Goal: Complete application form

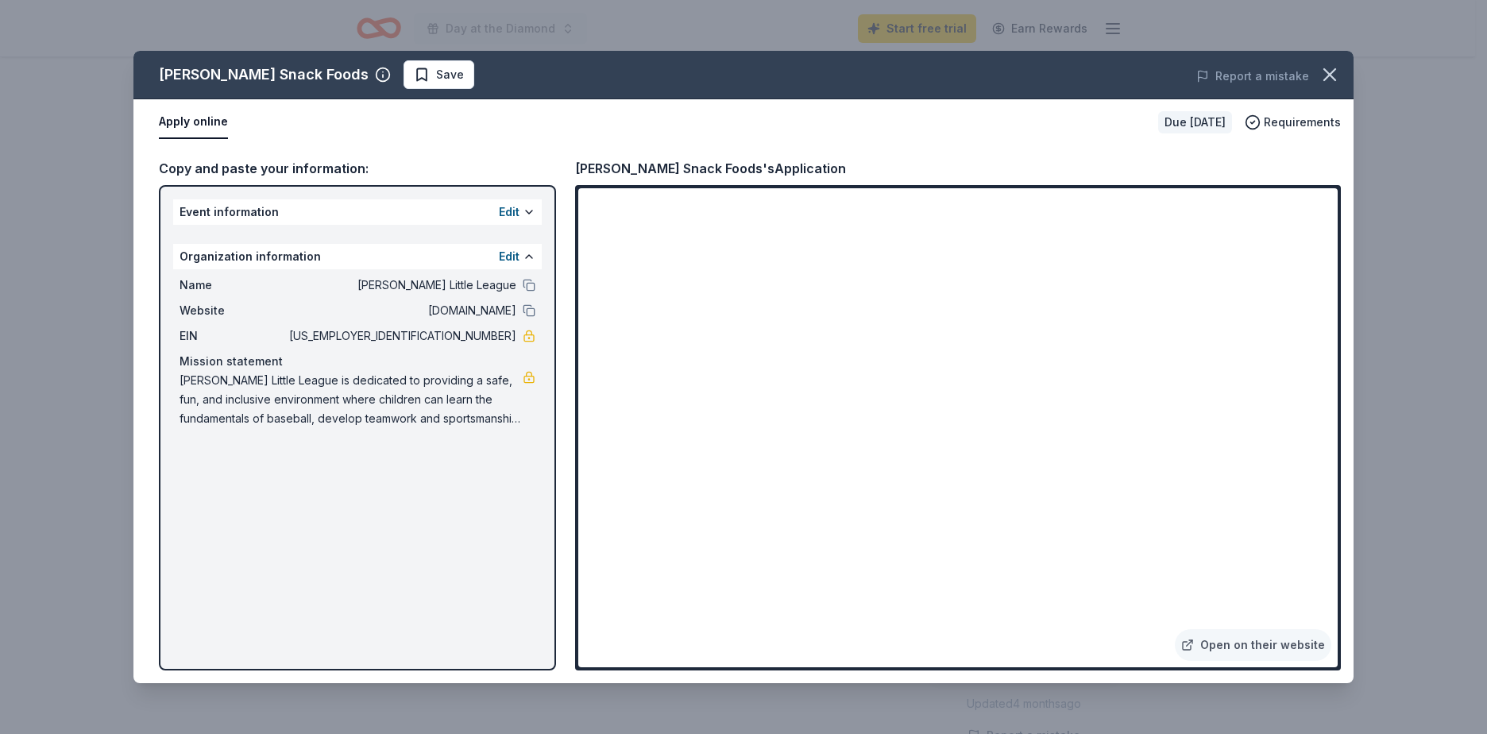
scroll to position [874, 0]
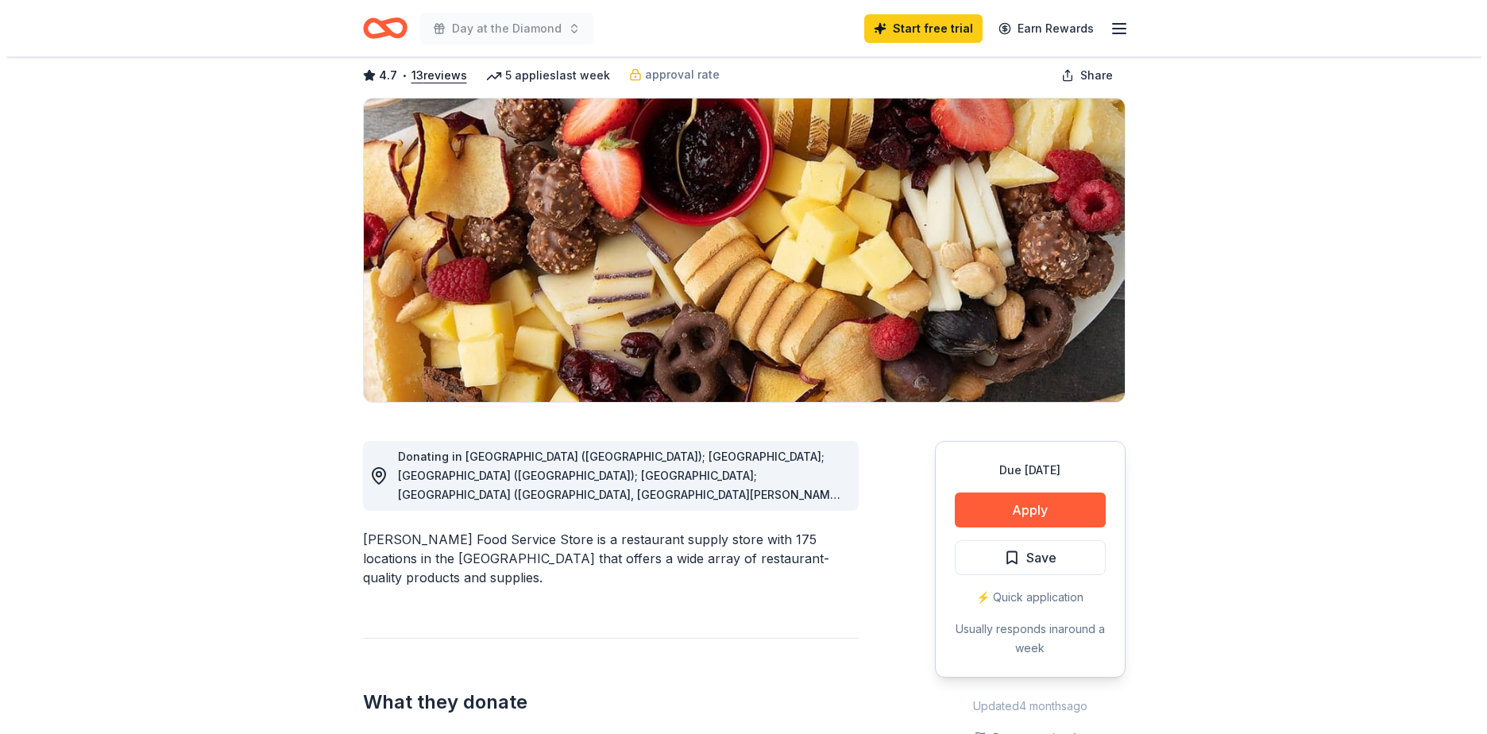
scroll to position [79, 0]
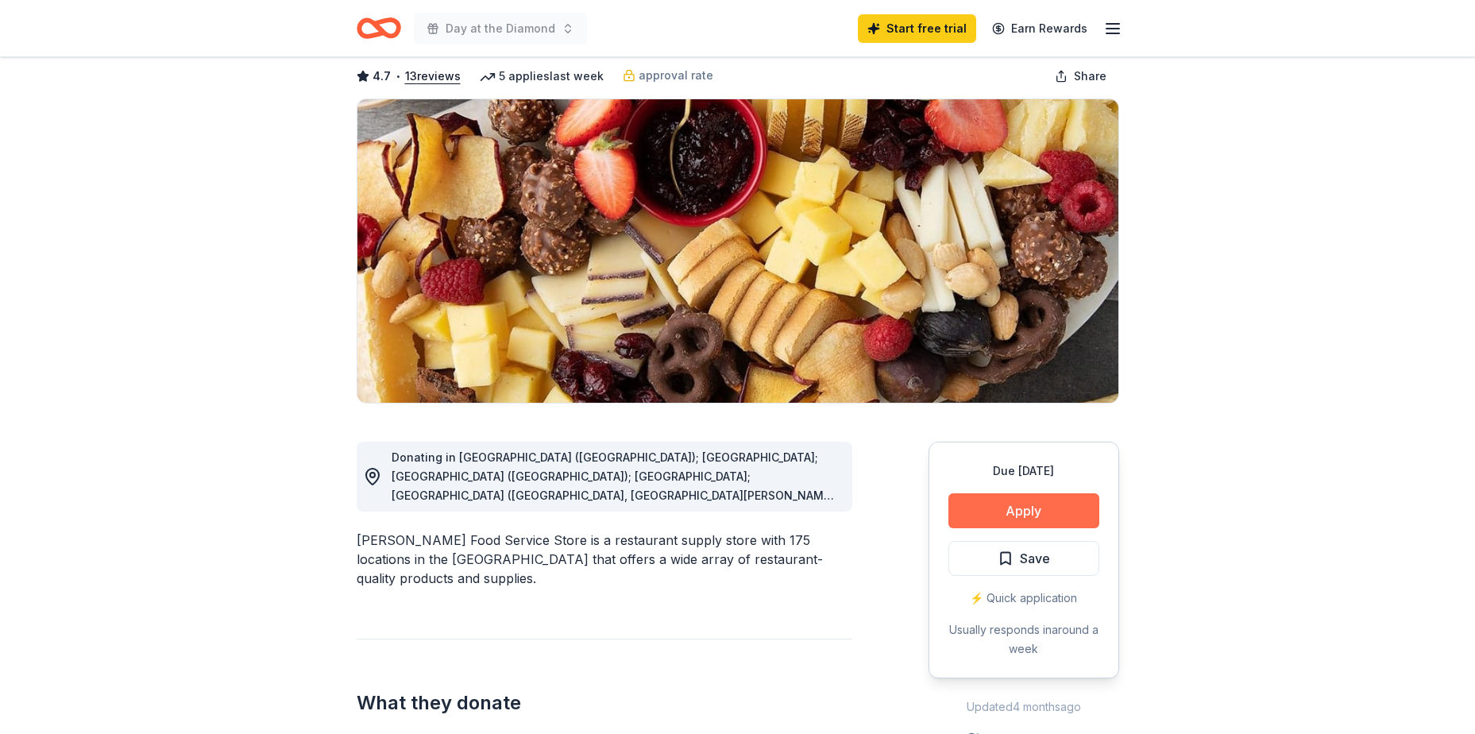
click at [1048, 504] on button "Apply" at bounding box center [1023, 510] width 151 height 35
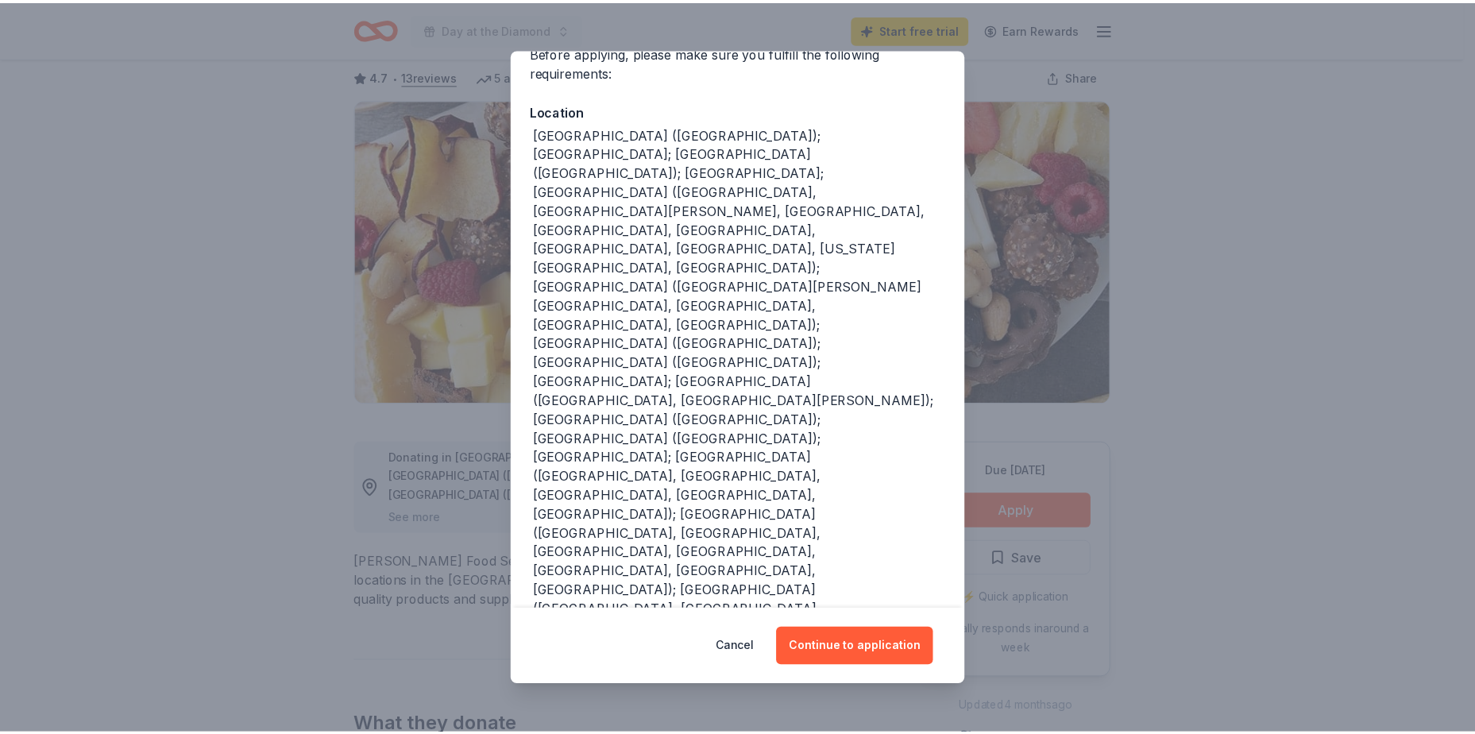
scroll to position [176, 0]
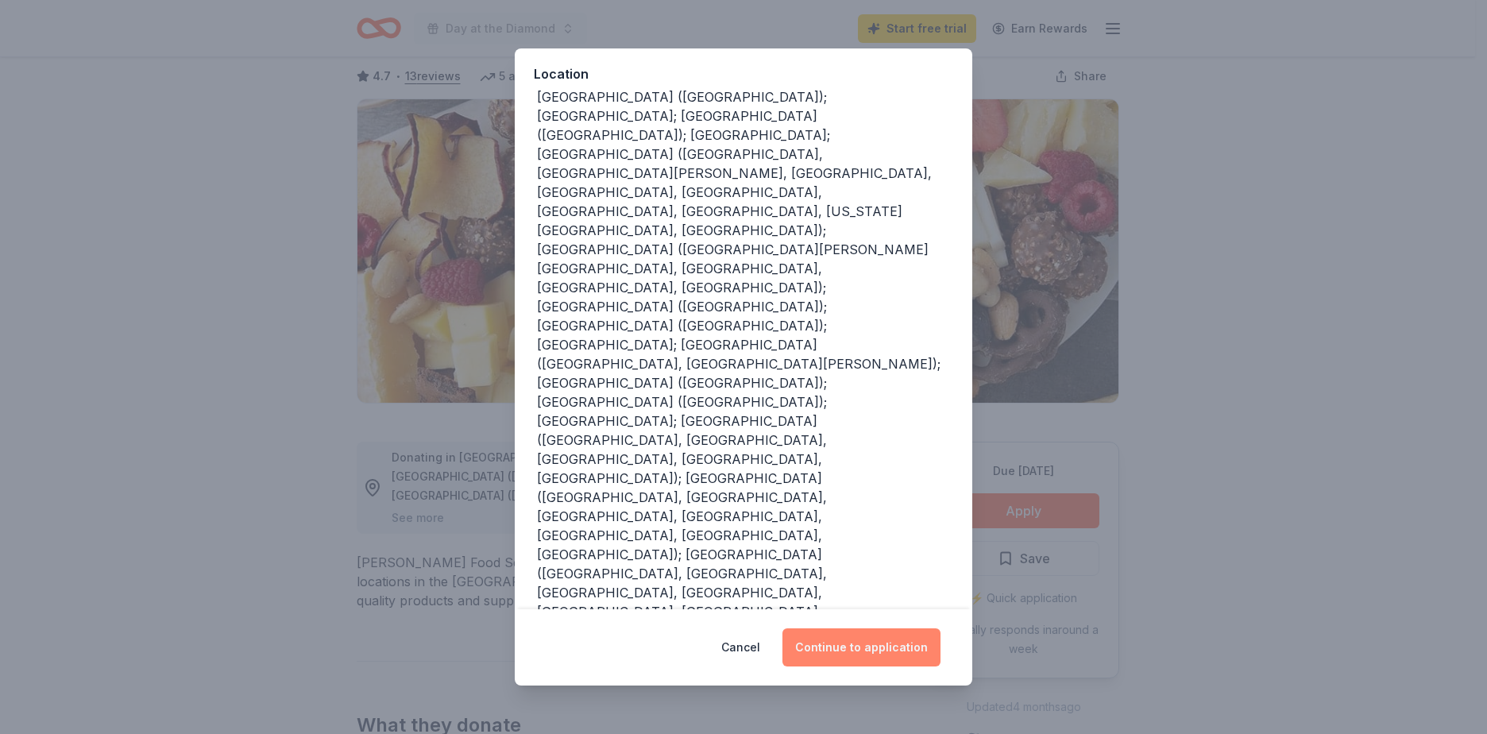
click at [904, 654] on button "Continue to application" at bounding box center [861, 647] width 158 height 38
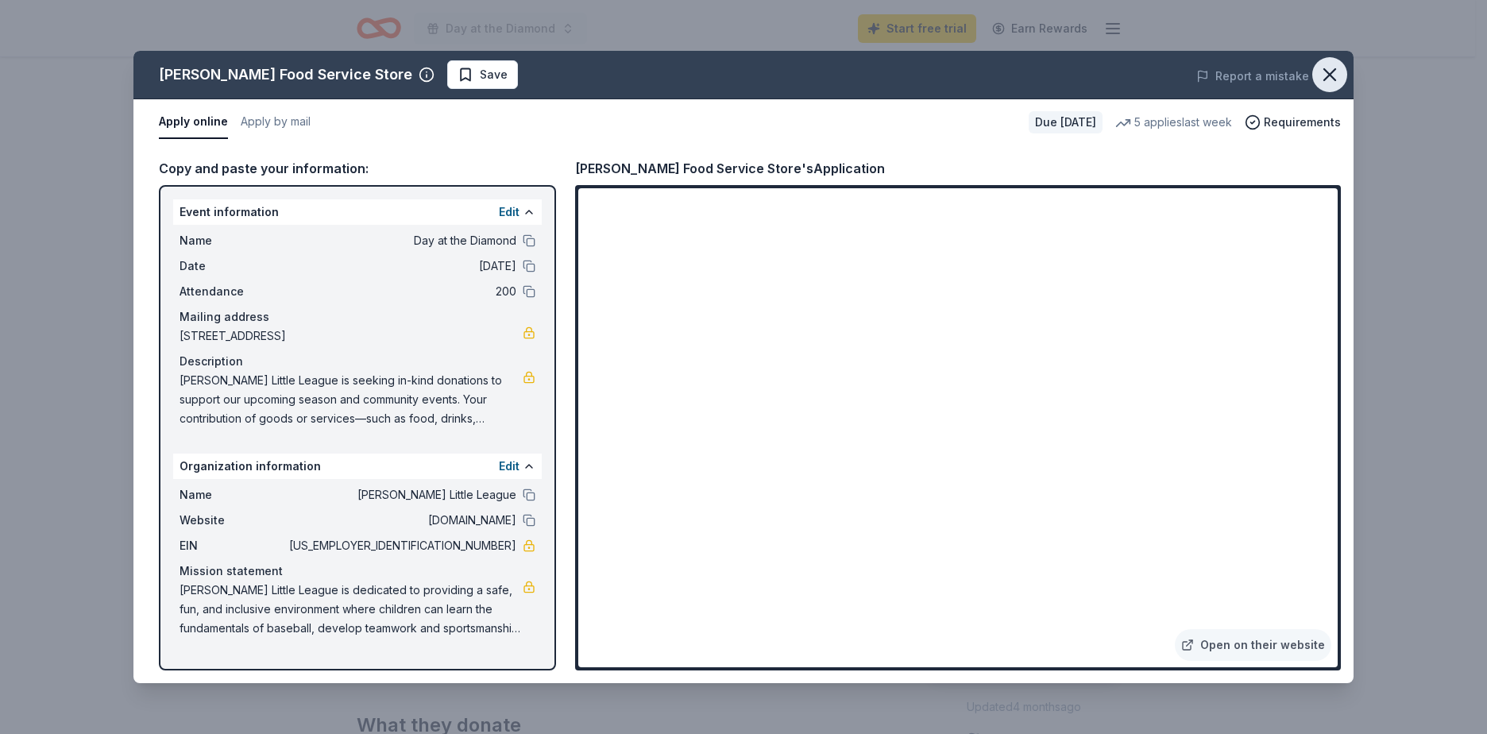
click at [1330, 65] on icon "button" at bounding box center [1330, 75] width 22 height 22
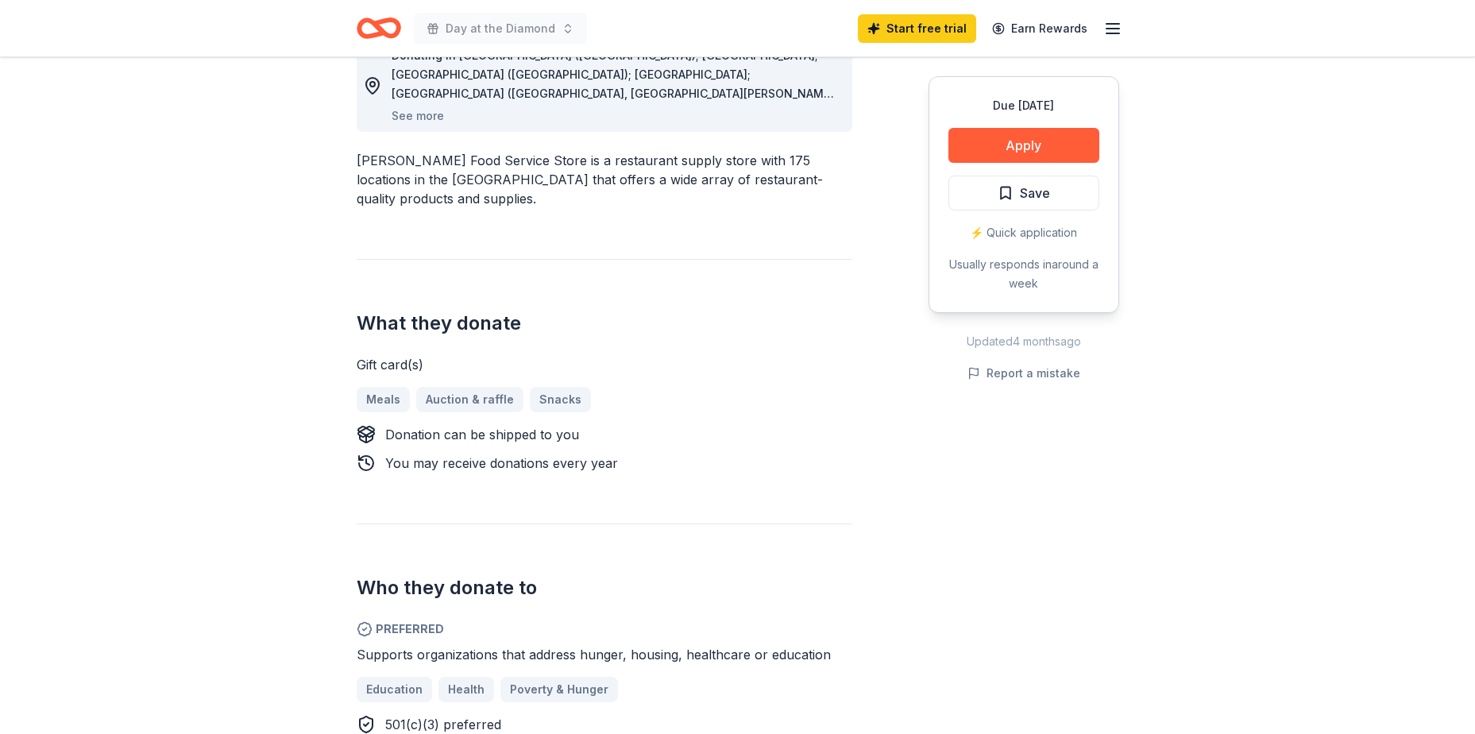
scroll to position [556, 0]
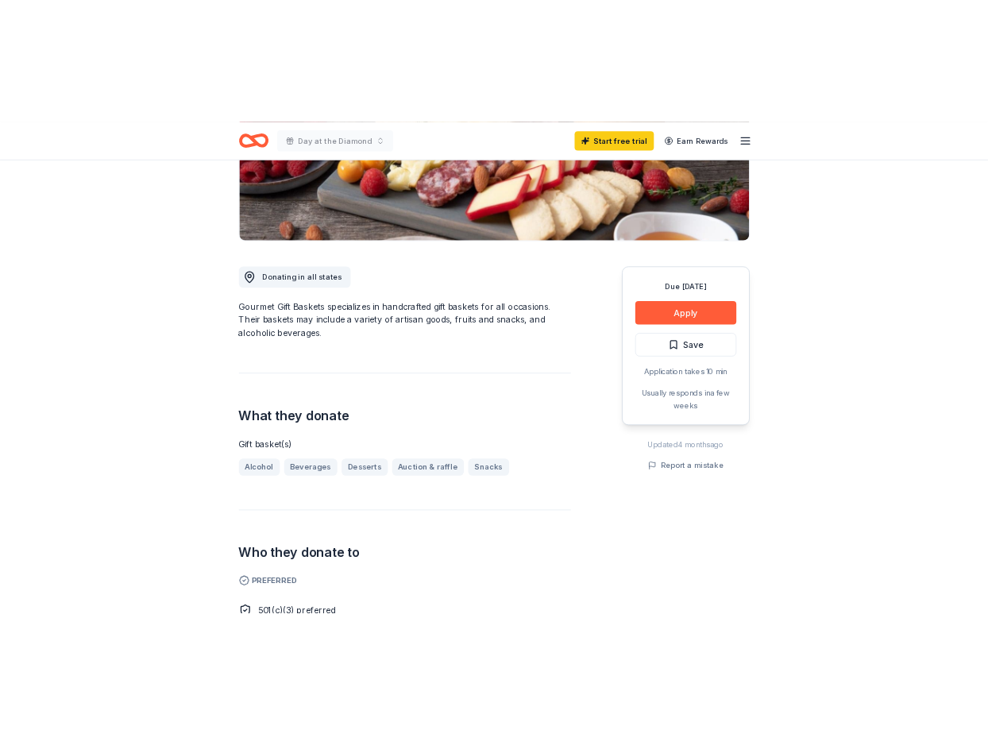
scroll to position [318, 0]
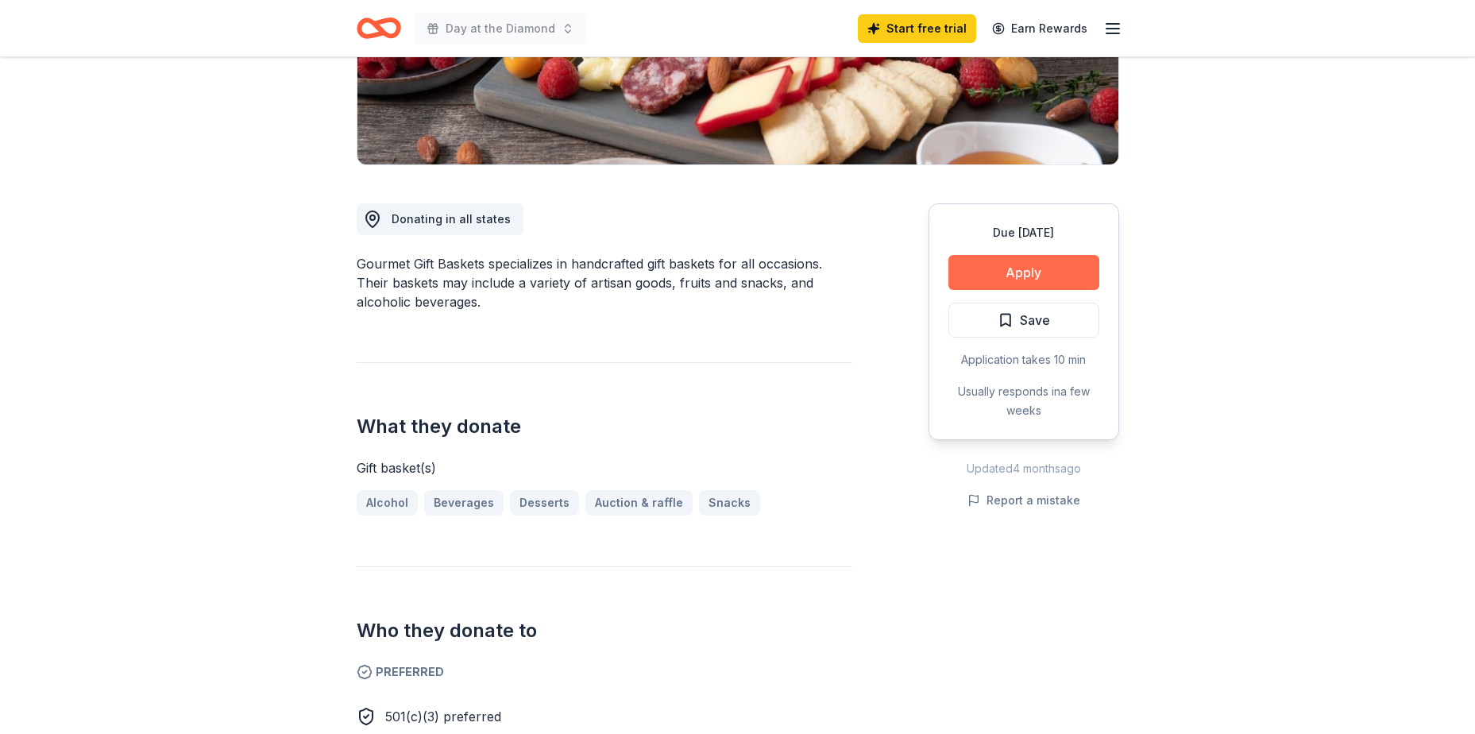
click at [984, 268] on button "Apply" at bounding box center [1023, 272] width 151 height 35
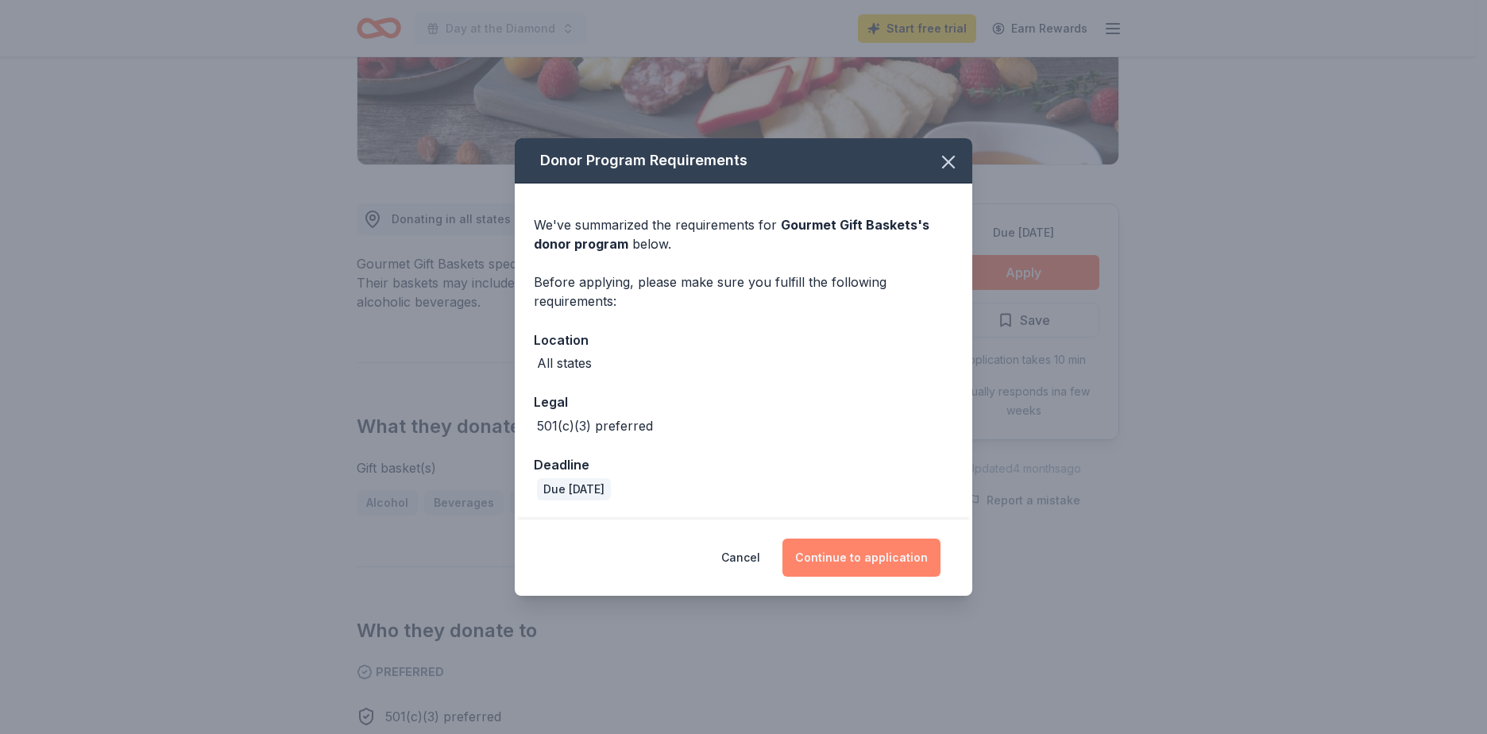
click at [886, 546] on button "Continue to application" at bounding box center [861, 558] width 158 height 38
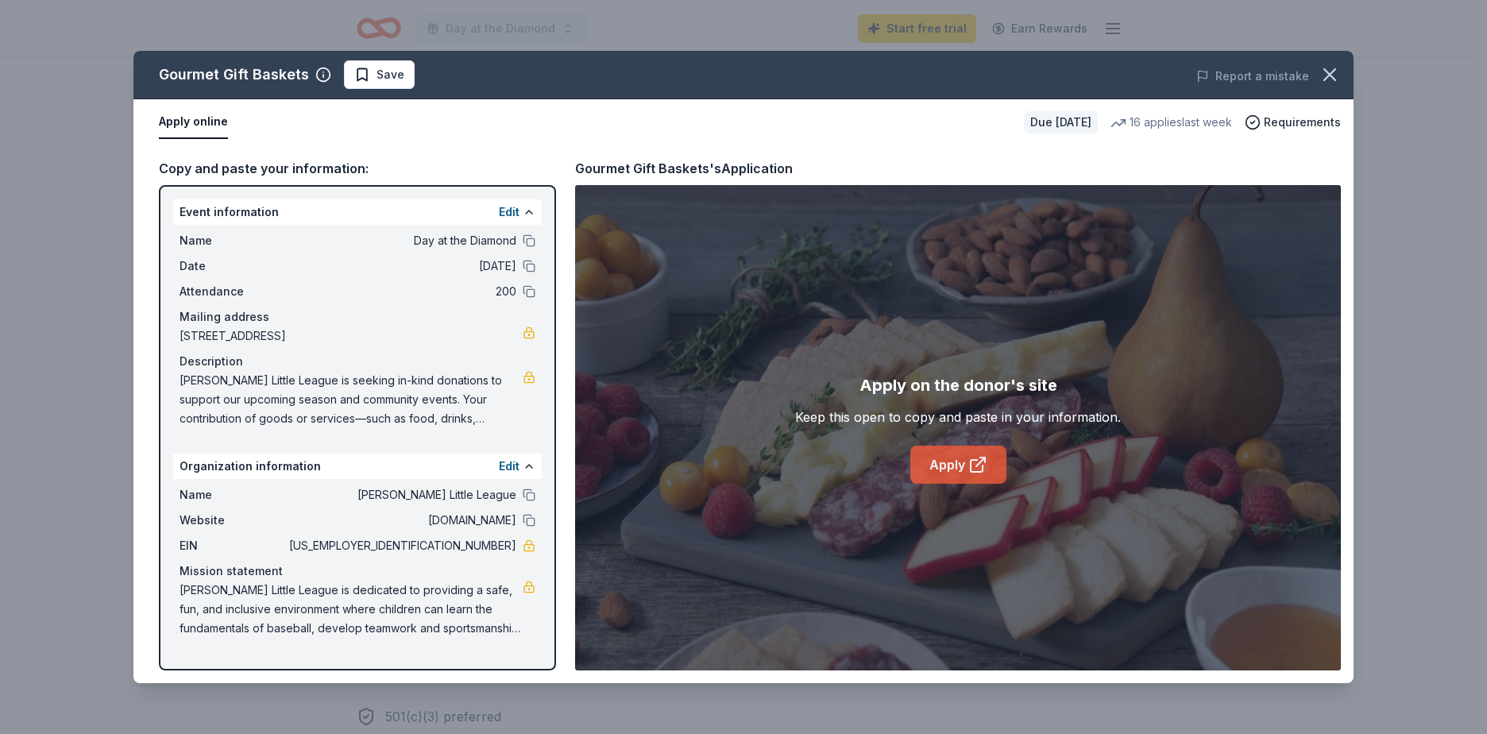
click at [987, 469] on link "Apply" at bounding box center [958, 465] width 96 height 38
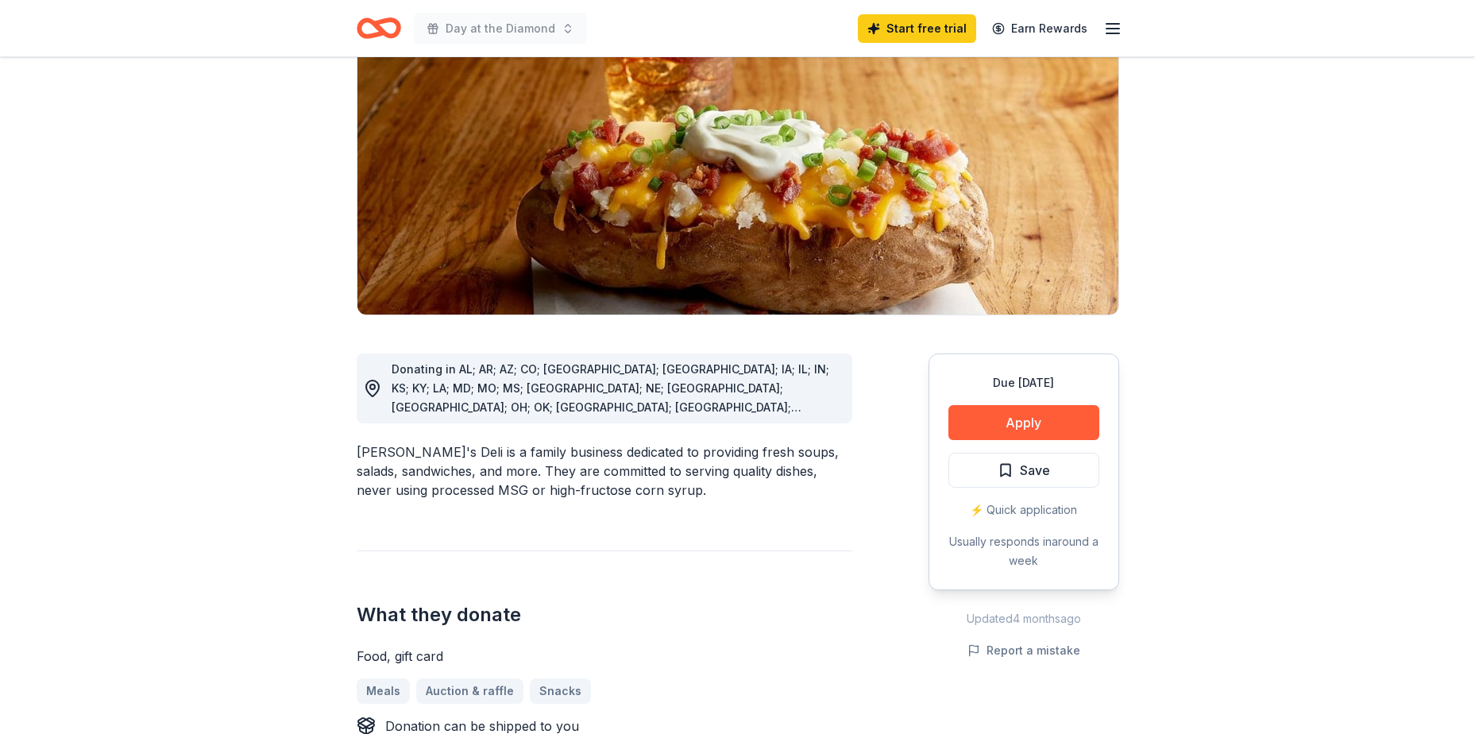
scroll to position [238, 0]
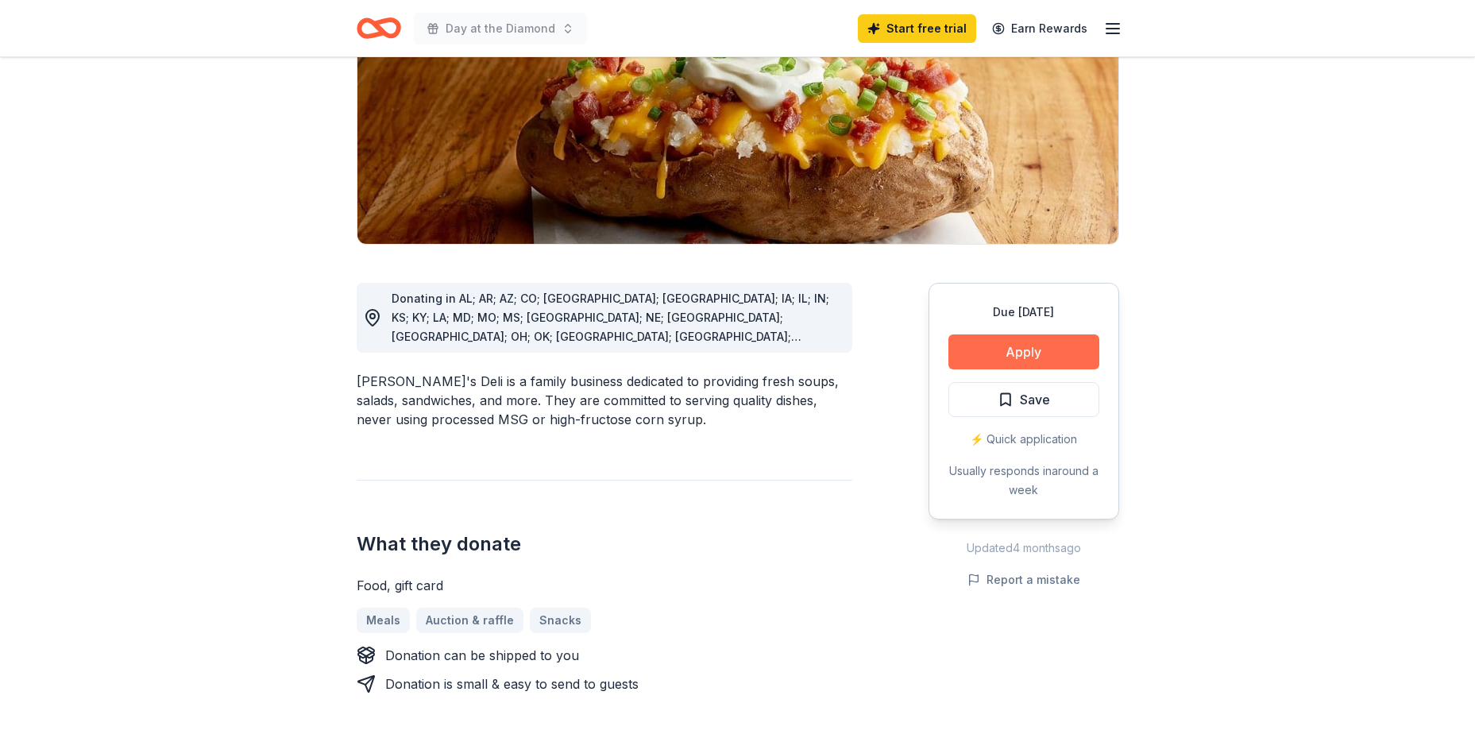
click at [1053, 343] on button "Apply" at bounding box center [1023, 351] width 151 height 35
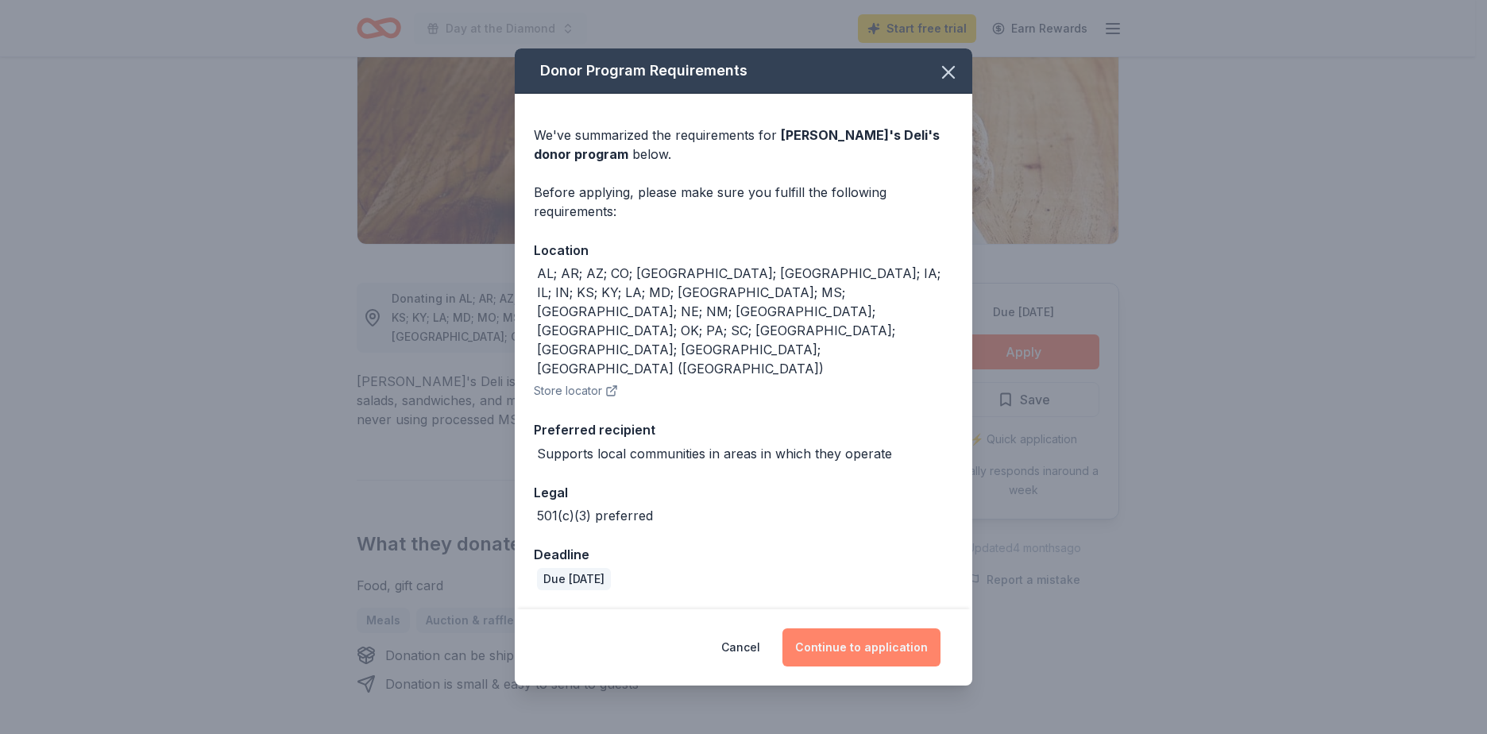
click at [865, 628] on button "Continue to application" at bounding box center [861, 647] width 158 height 38
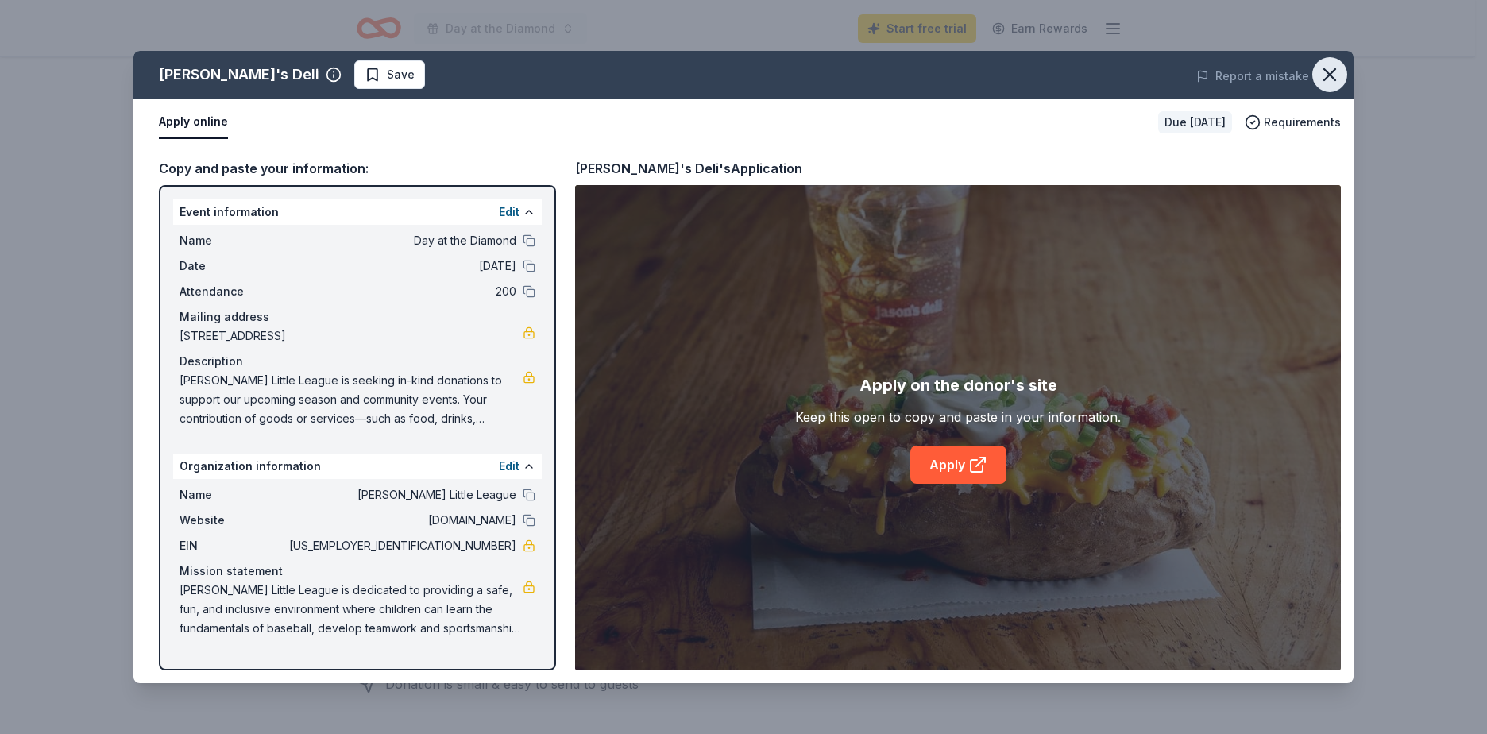
click at [1339, 71] on icon "button" at bounding box center [1330, 75] width 22 height 22
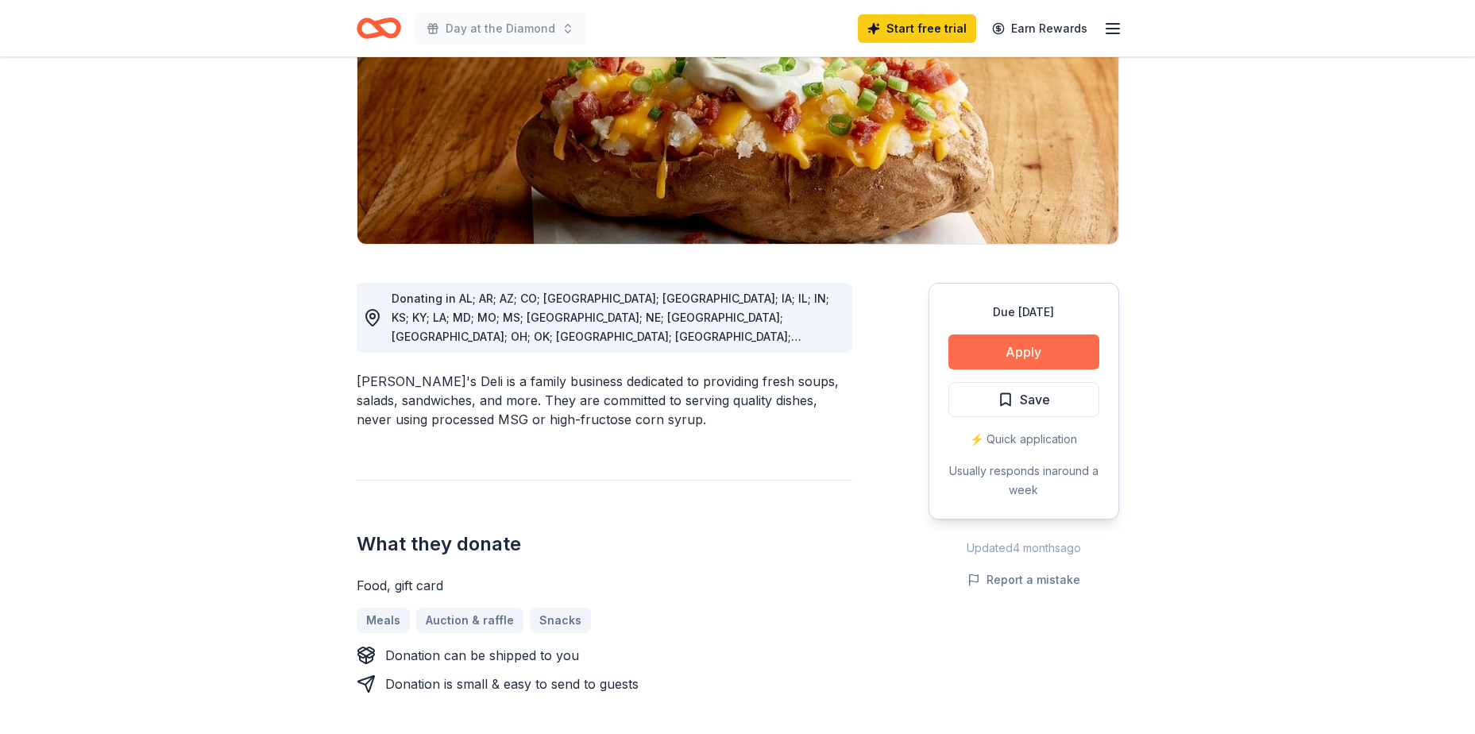
click at [1039, 349] on button "Apply" at bounding box center [1023, 351] width 151 height 35
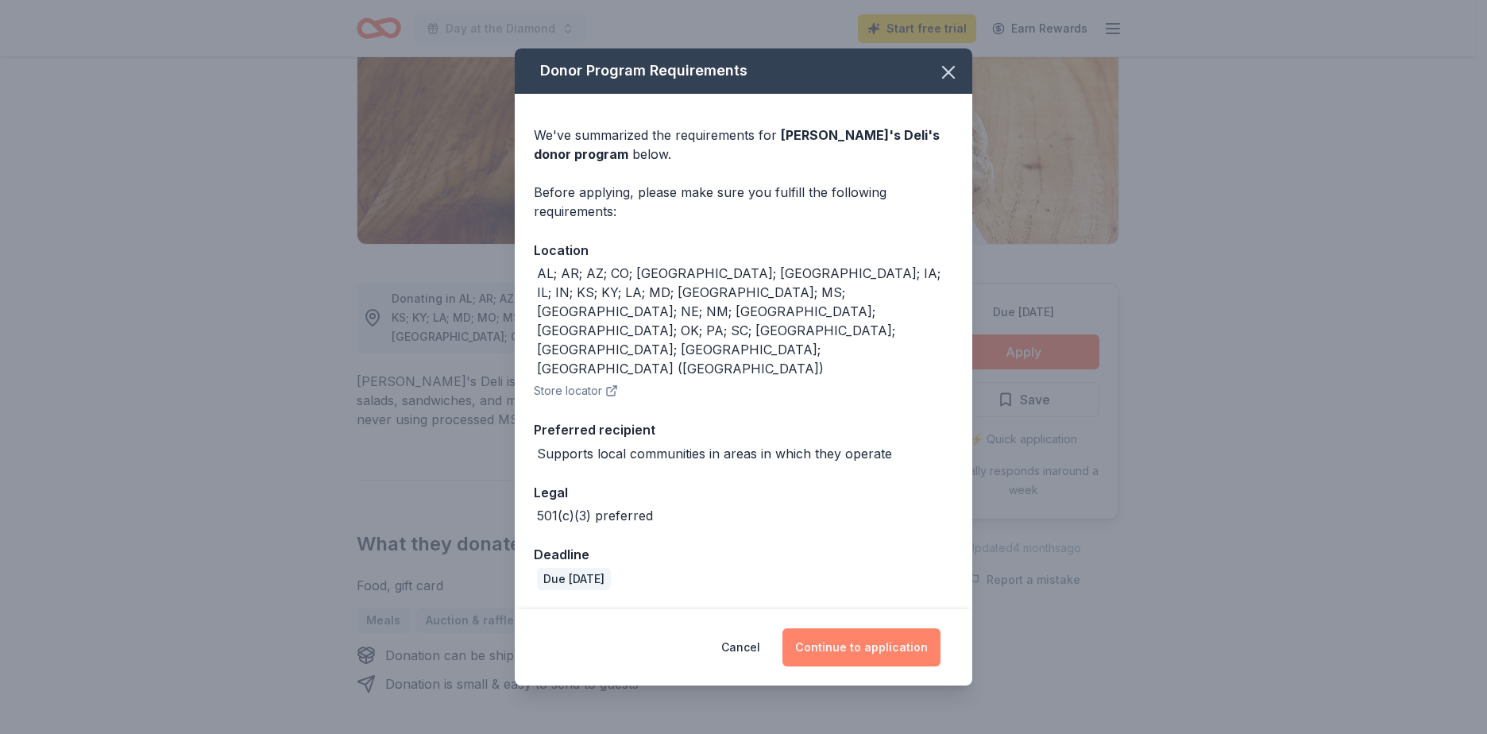
click at [913, 628] on button "Continue to application" at bounding box center [861, 647] width 158 height 38
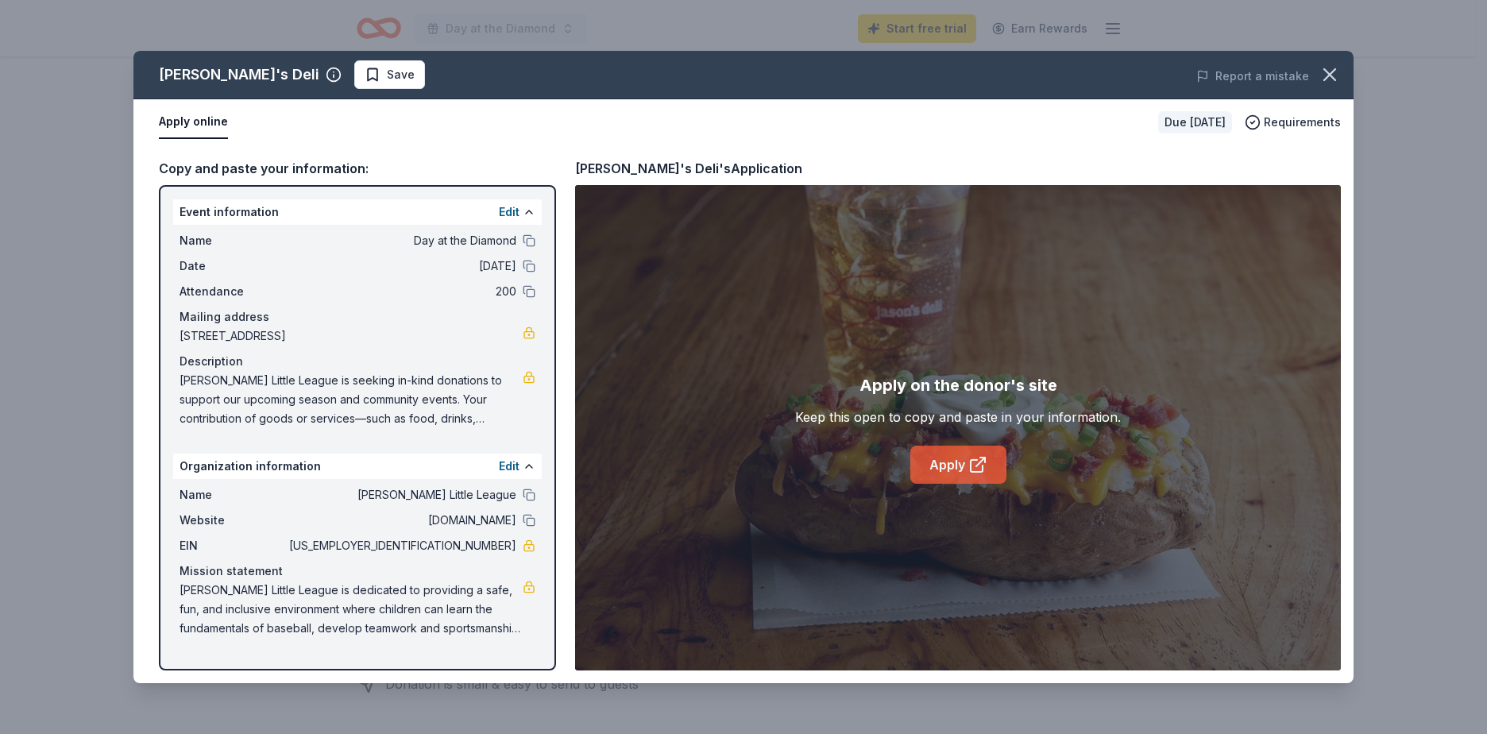
click at [964, 475] on link "Apply" at bounding box center [958, 465] width 96 height 38
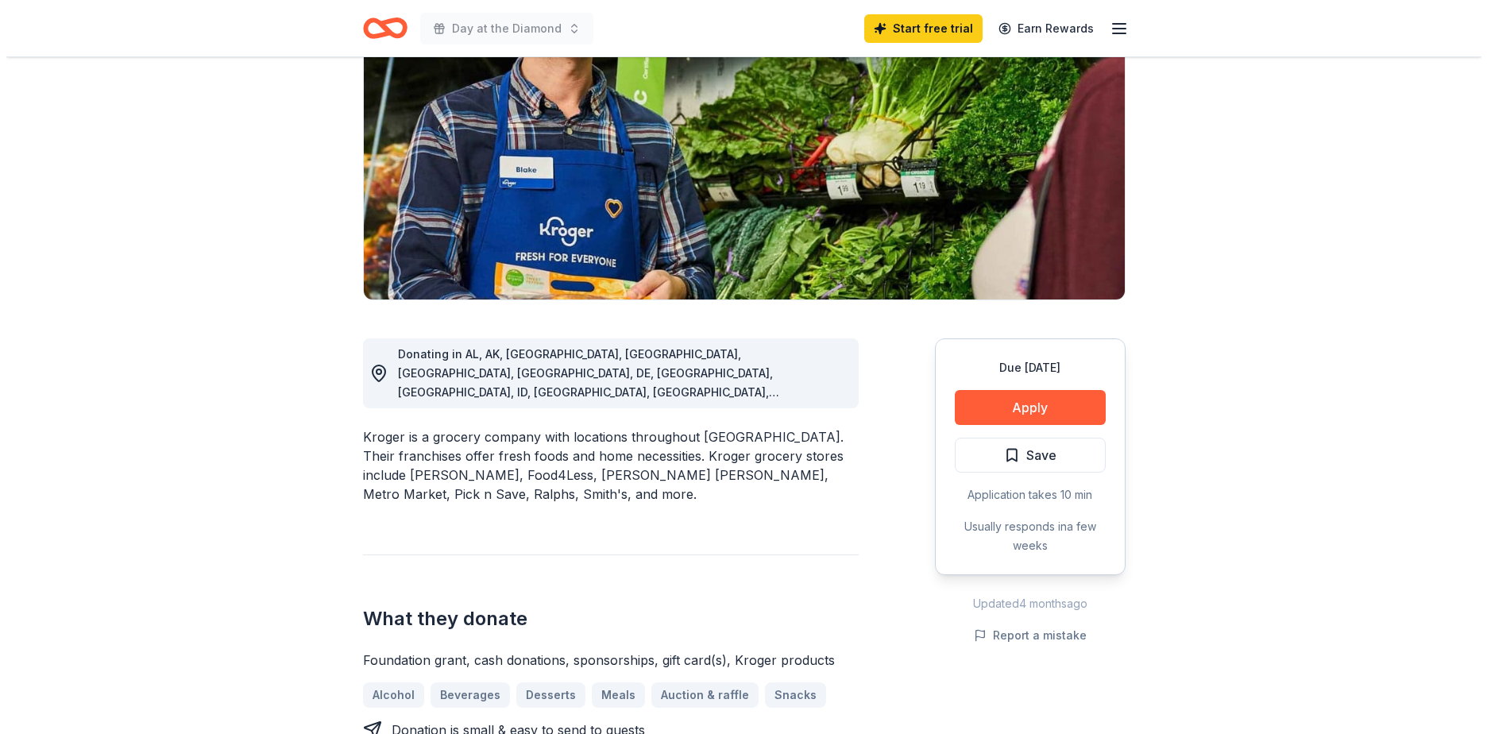
scroll to position [238, 0]
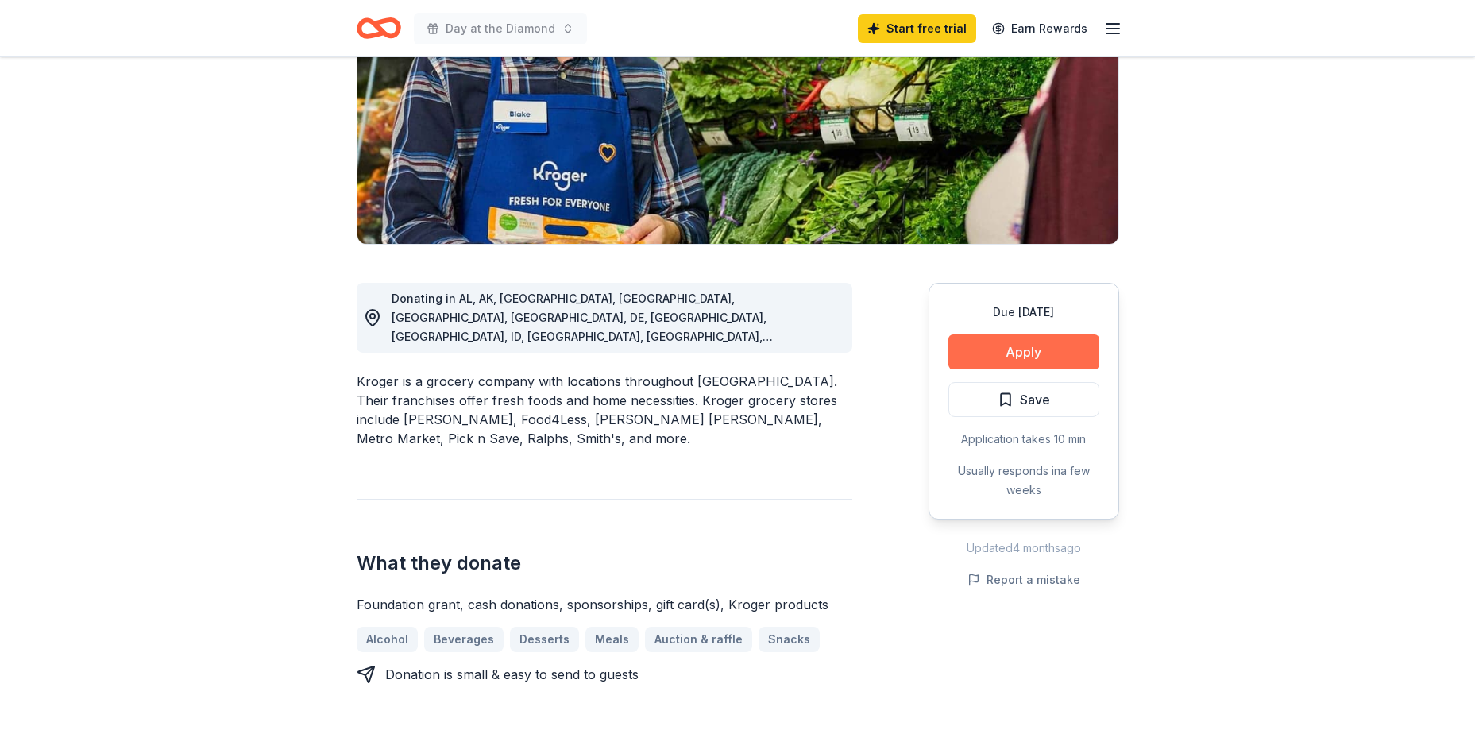
click at [1010, 353] on button "Apply" at bounding box center [1023, 351] width 151 height 35
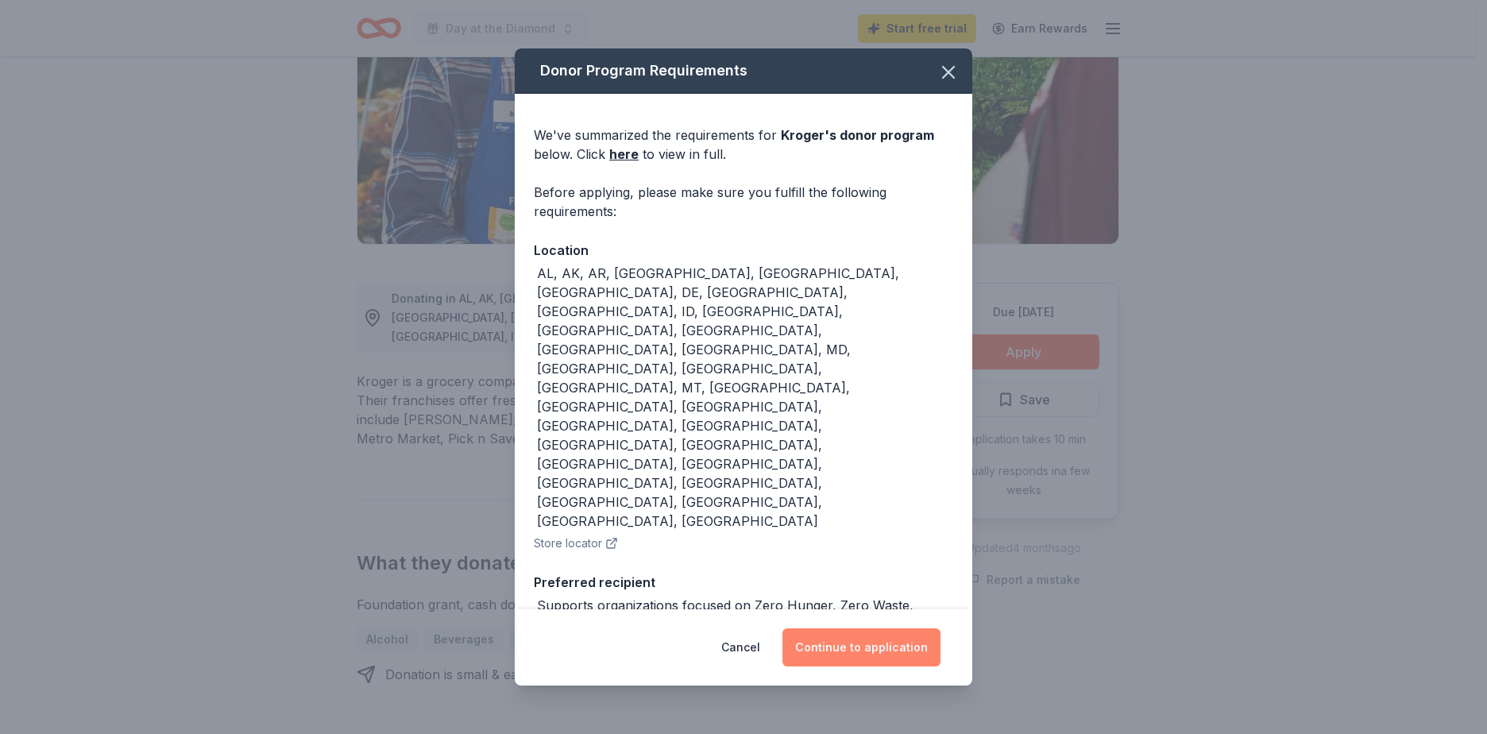
click at [840, 628] on button "Continue to application" at bounding box center [861, 647] width 158 height 38
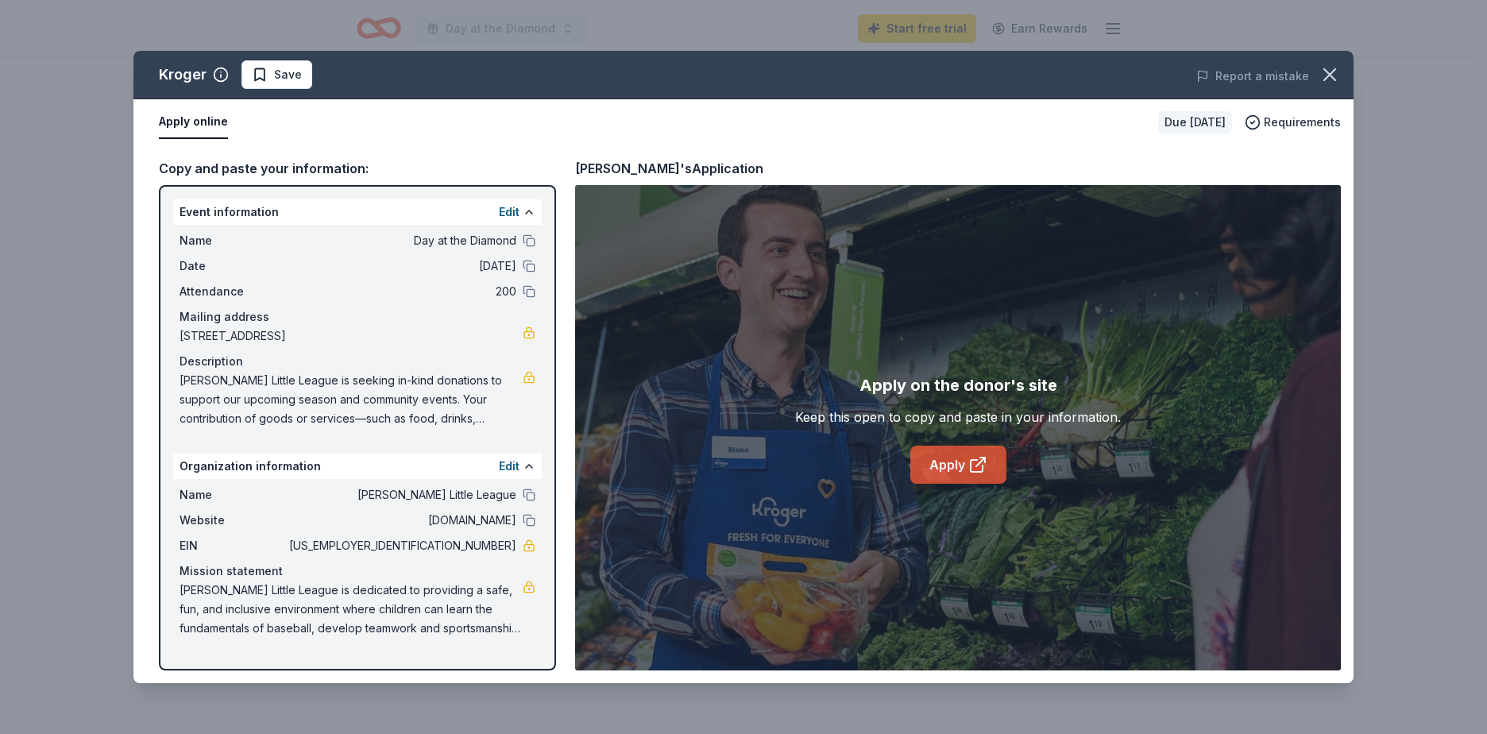
click at [938, 471] on link "Apply" at bounding box center [958, 465] width 96 height 38
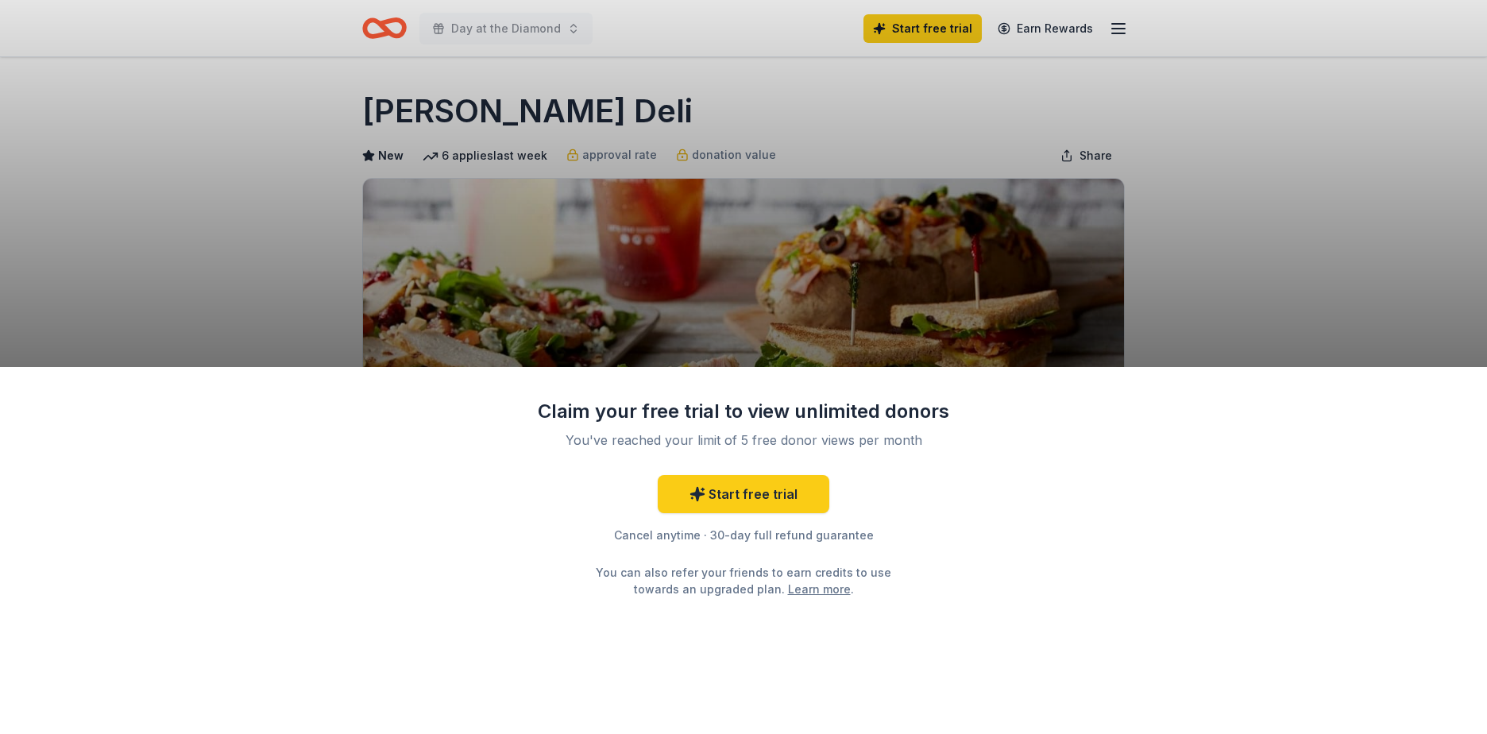
click at [1284, 261] on div "Claim your free trial to view unlimited donors You've reached your limit of 5 f…" at bounding box center [743, 367] width 1487 height 734
click at [745, 494] on link "Start free trial" at bounding box center [744, 494] width 172 height 38
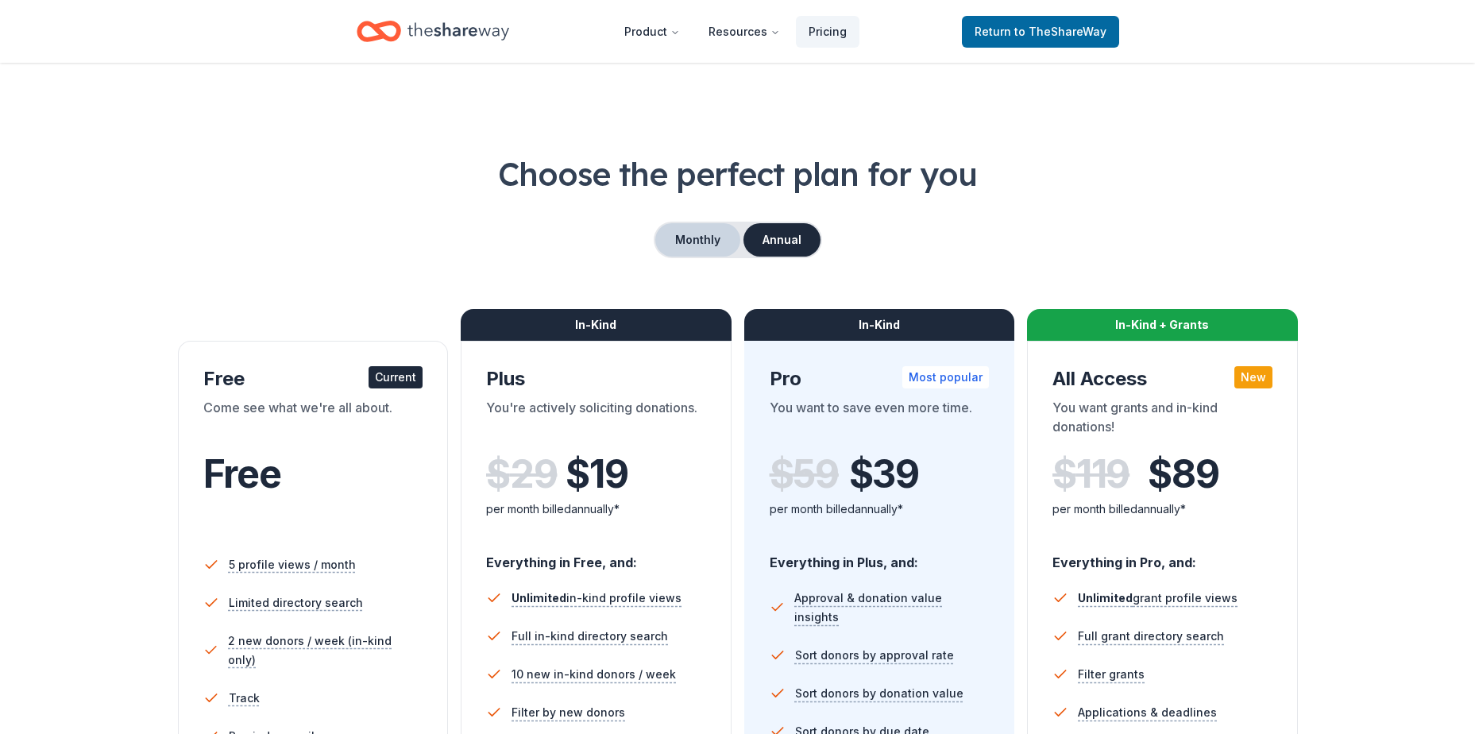
click at [708, 246] on button "Monthly" at bounding box center [697, 239] width 85 height 33
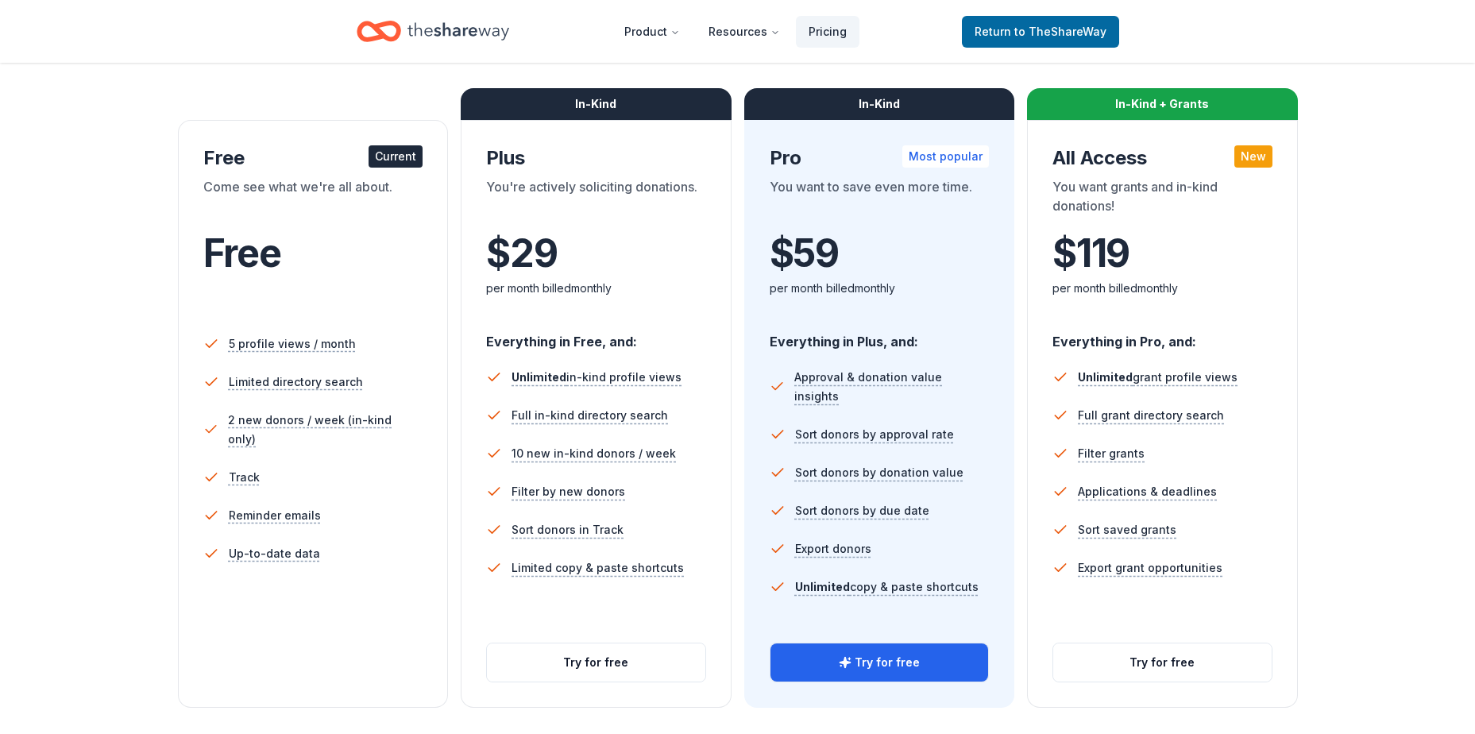
scroll to position [238, 0]
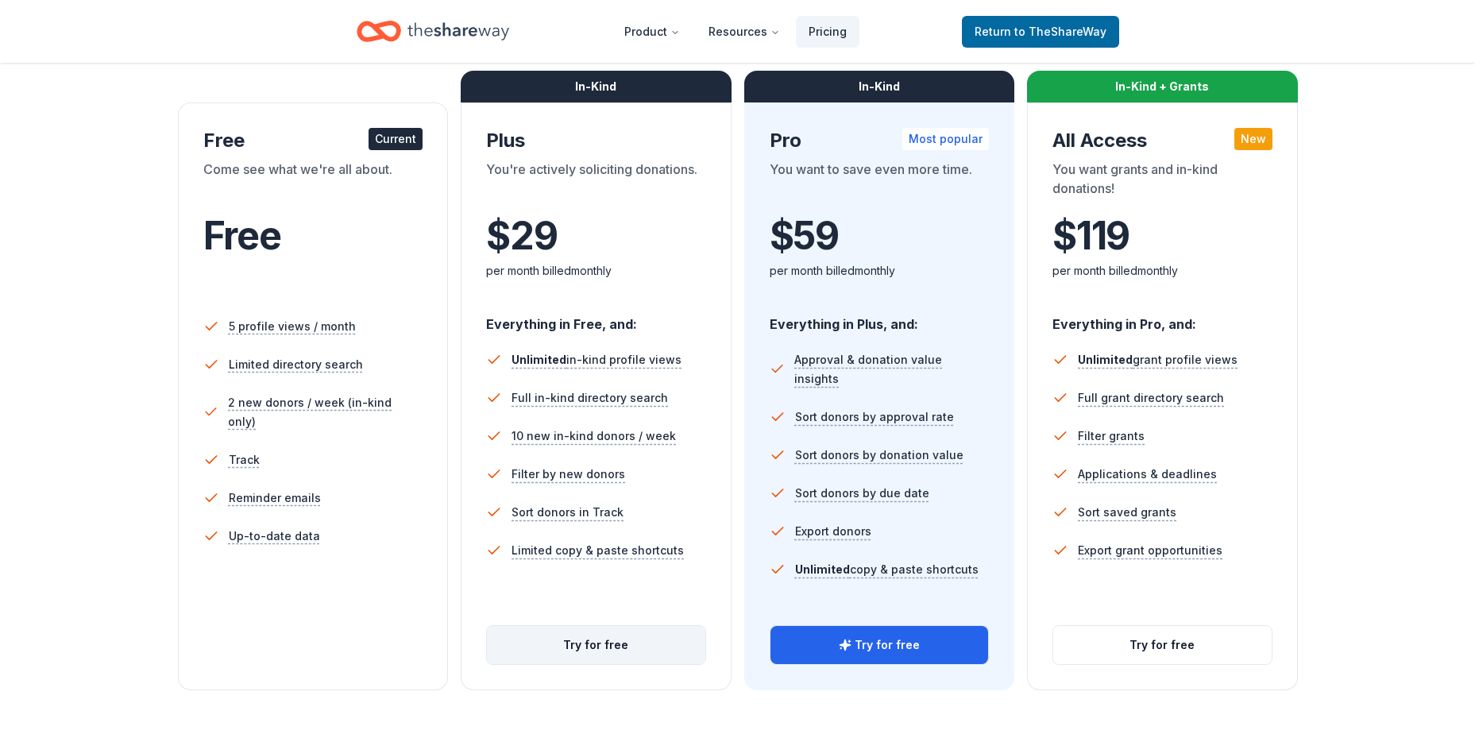
click at [647, 651] on button "Try for free" at bounding box center [596, 645] width 218 height 38
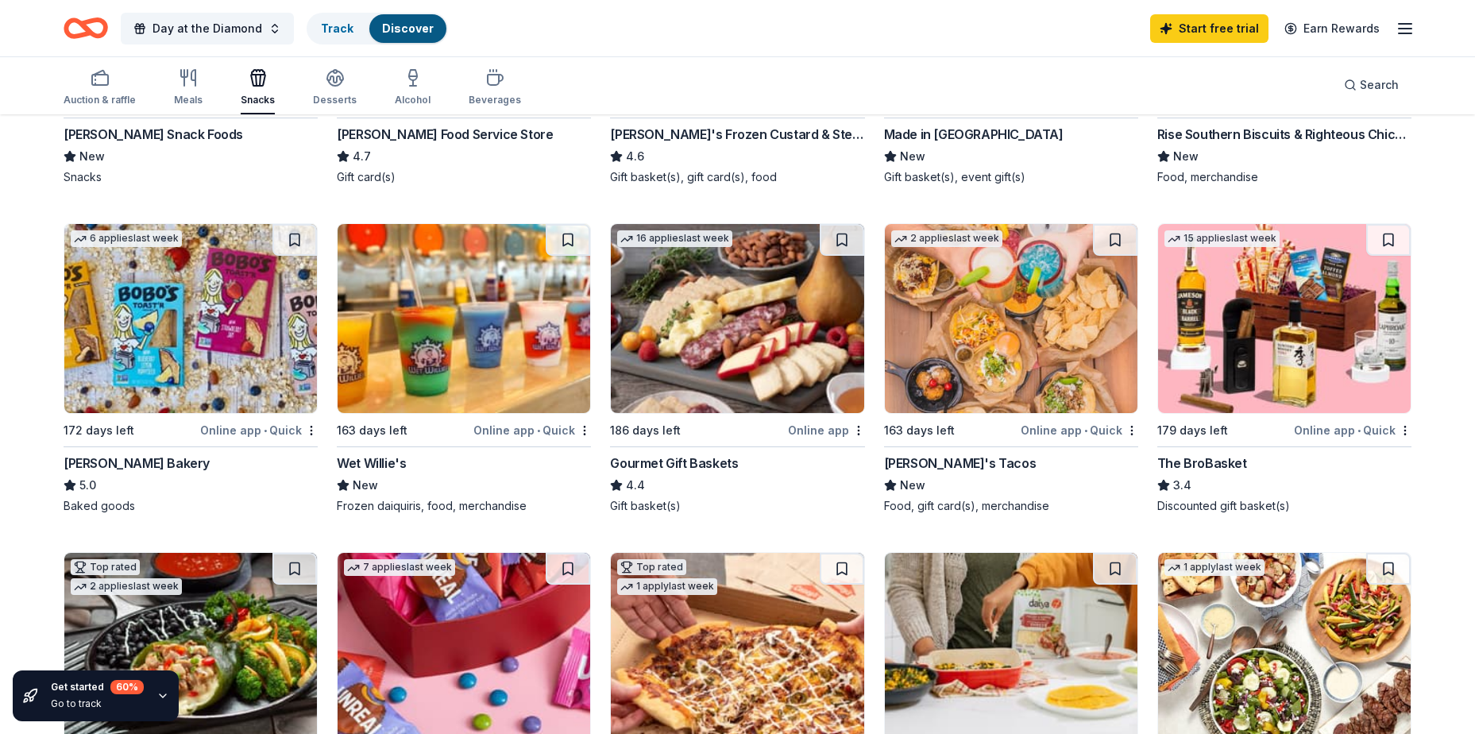
scroll to position [397, 0]
click at [102, 79] on icon "button" at bounding box center [100, 77] width 19 height 19
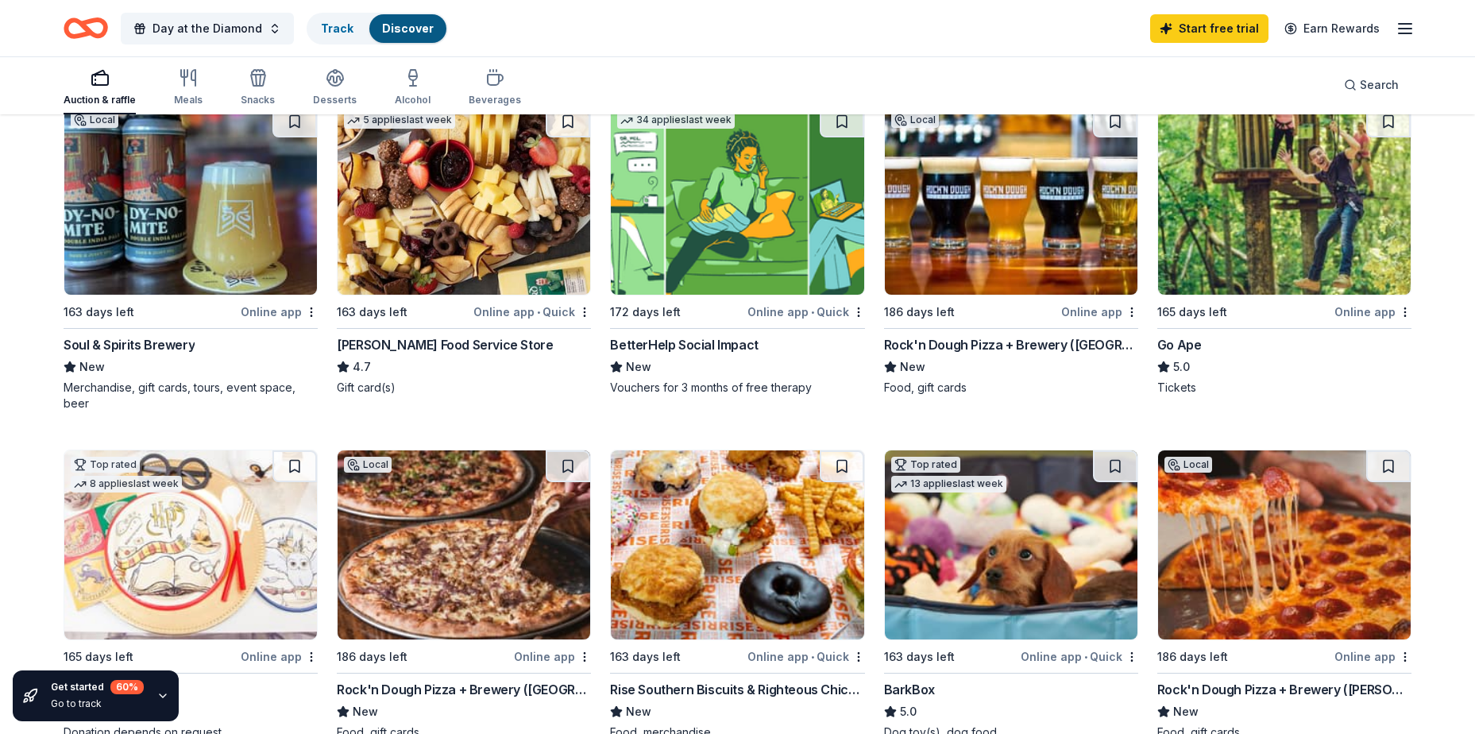
scroll to position [159, 0]
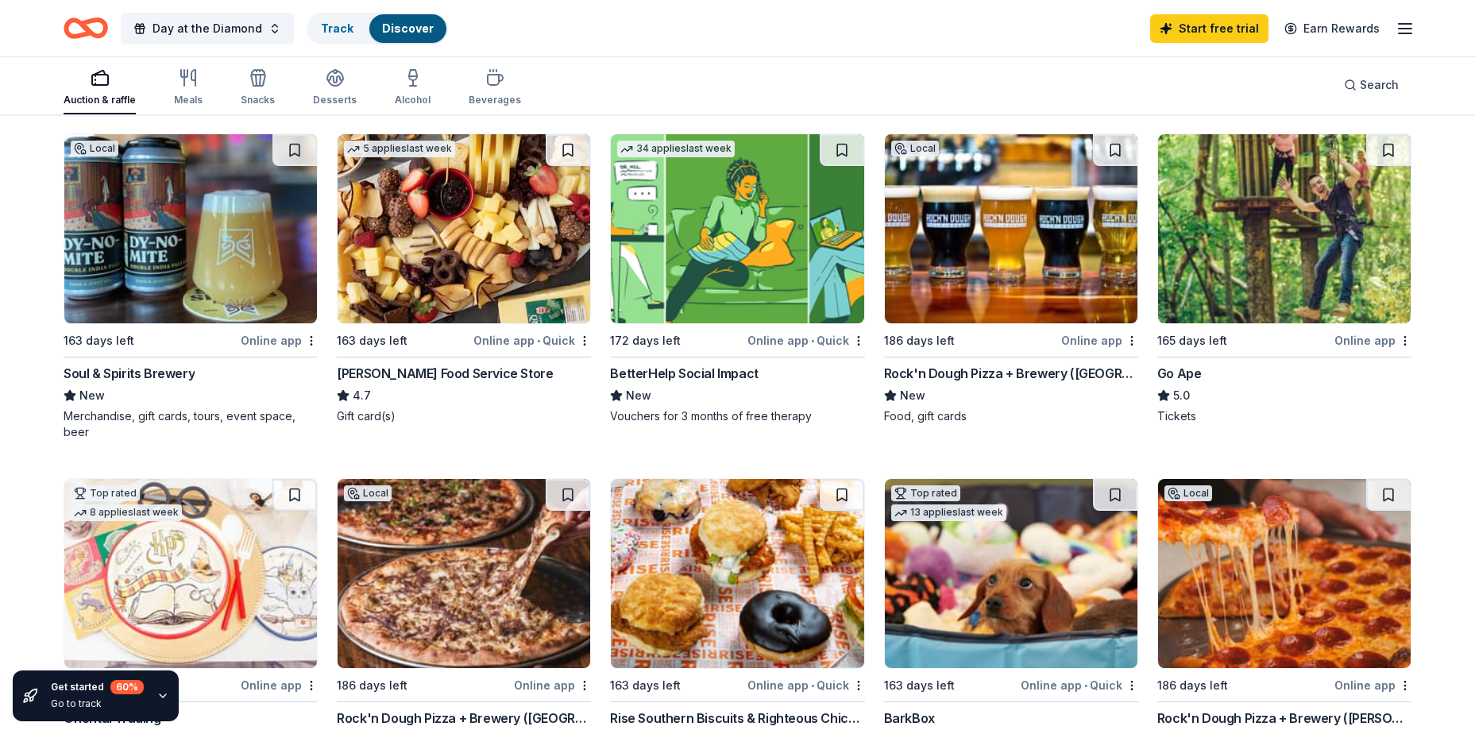
click at [1357, 344] on div "Online app" at bounding box center [1372, 340] width 77 height 20
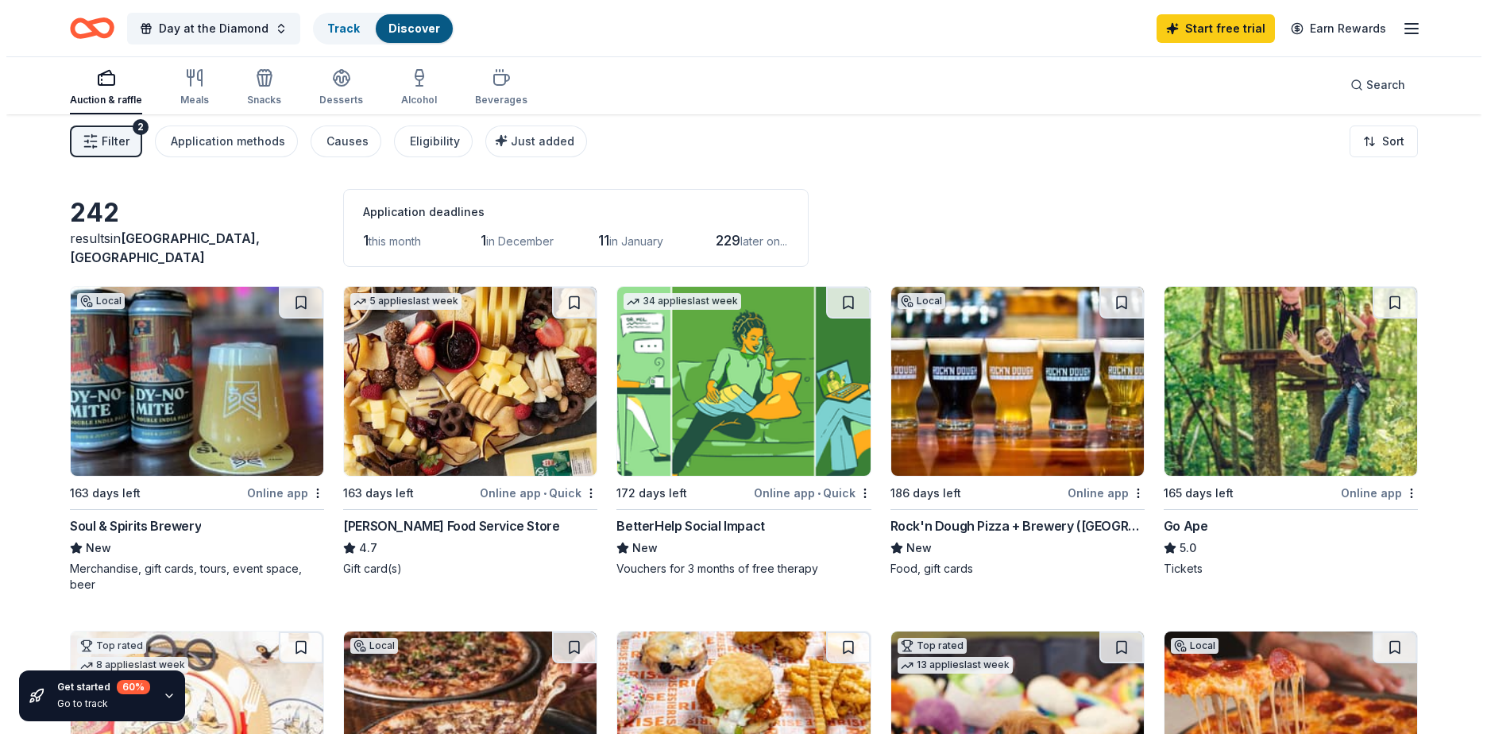
scroll to position [0, 0]
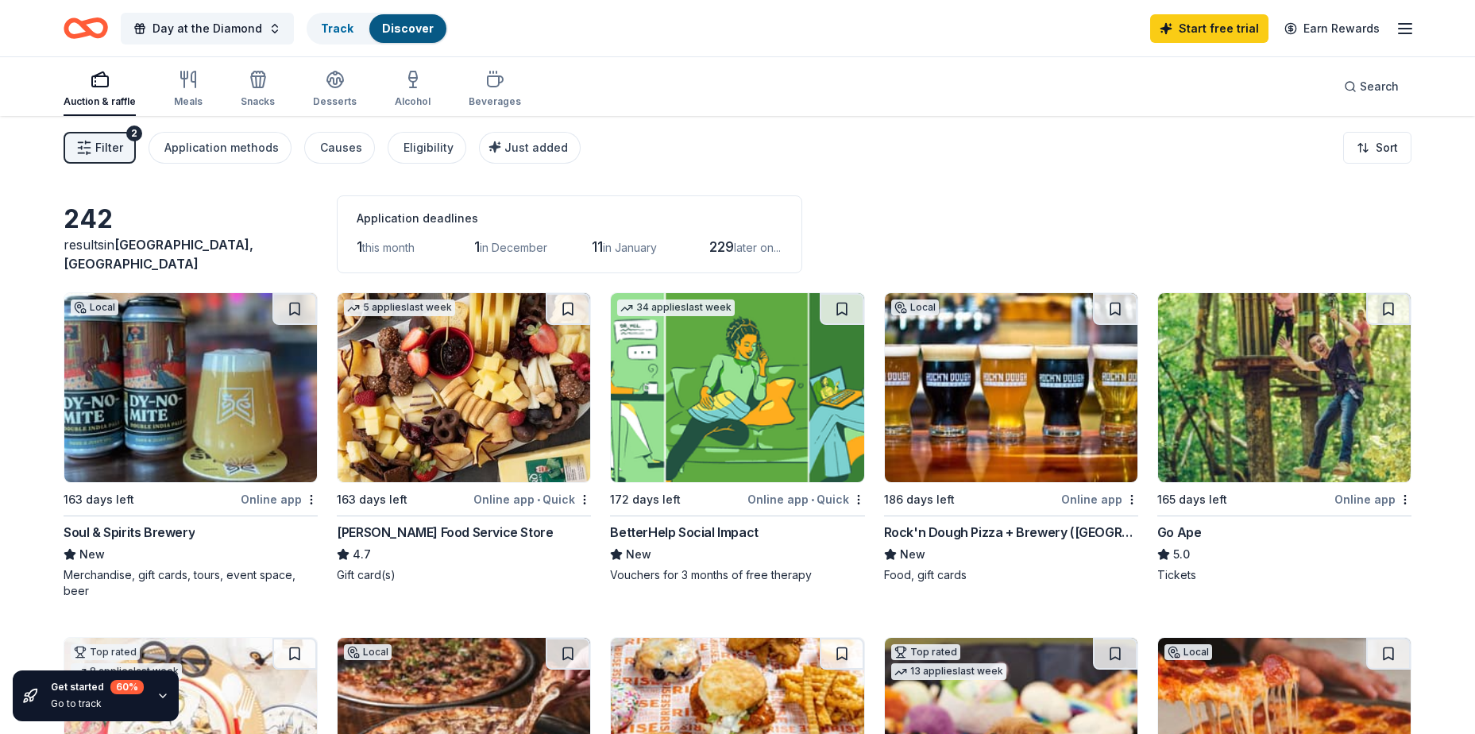
click at [93, 157] on button "Filter 2" at bounding box center [100, 148] width 72 height 32
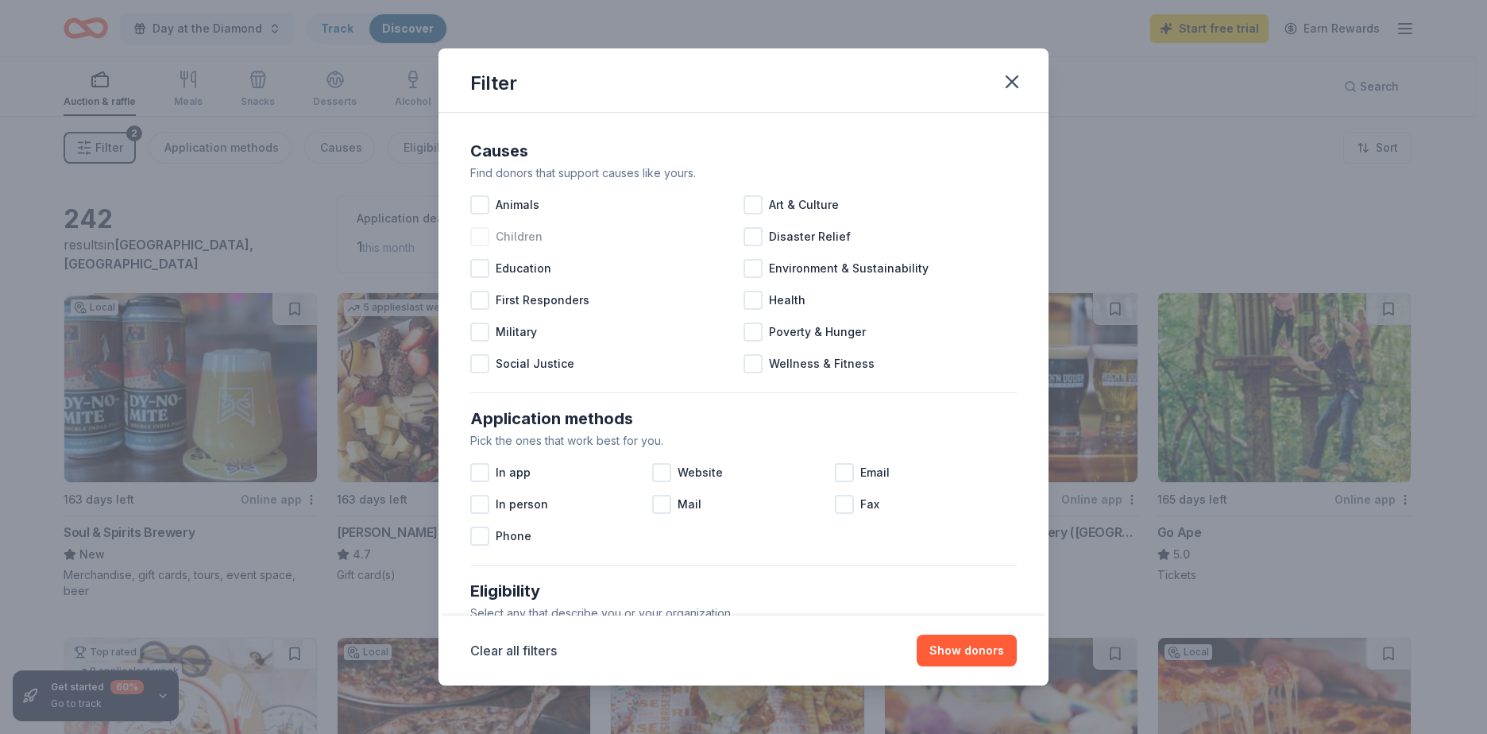
click at [498, 234] on span "Children" at bounding box center [519, 236] width 47 height 19
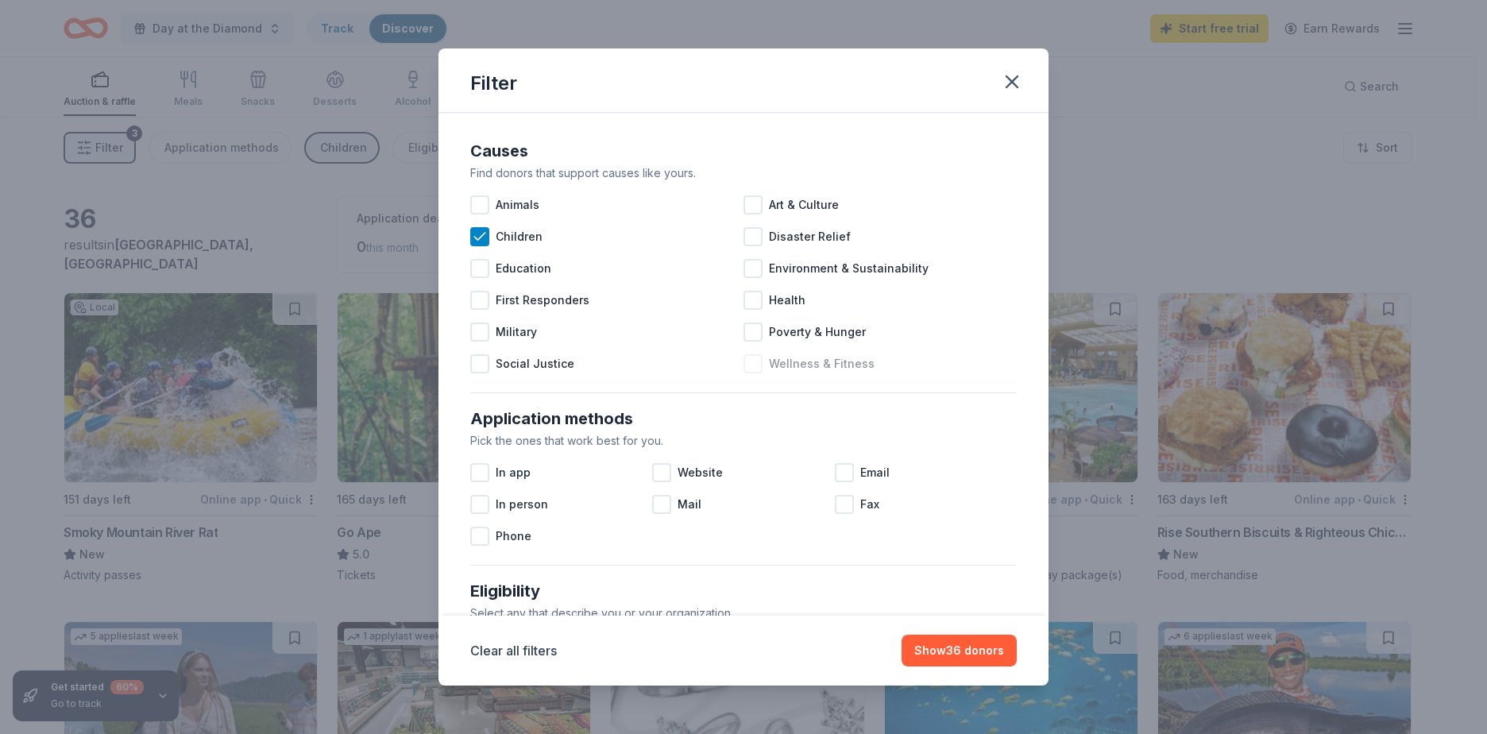
click at [782, 375] on div "Wellness & Fitness" at bounding box center [879, 364] width 273 height 32
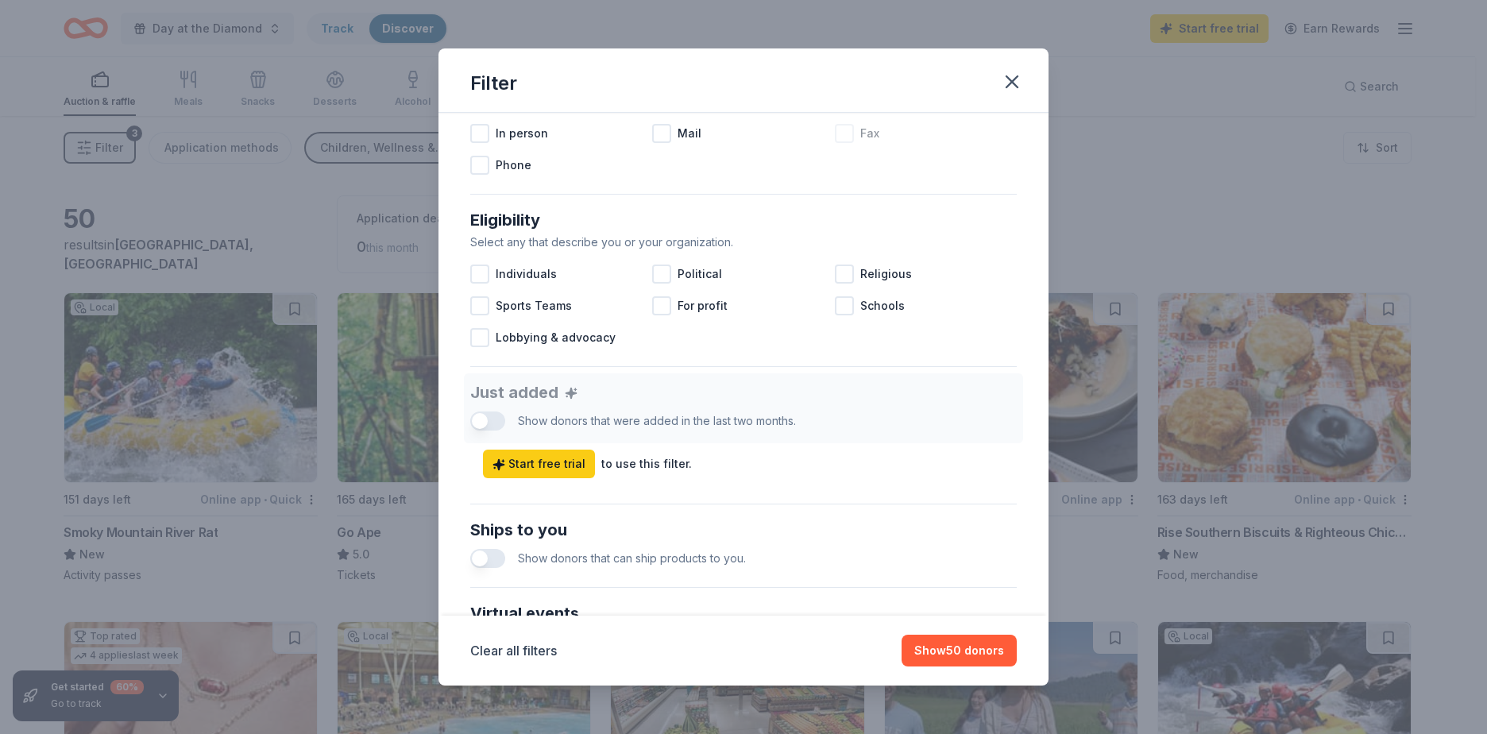
scroll to position [397, 0]
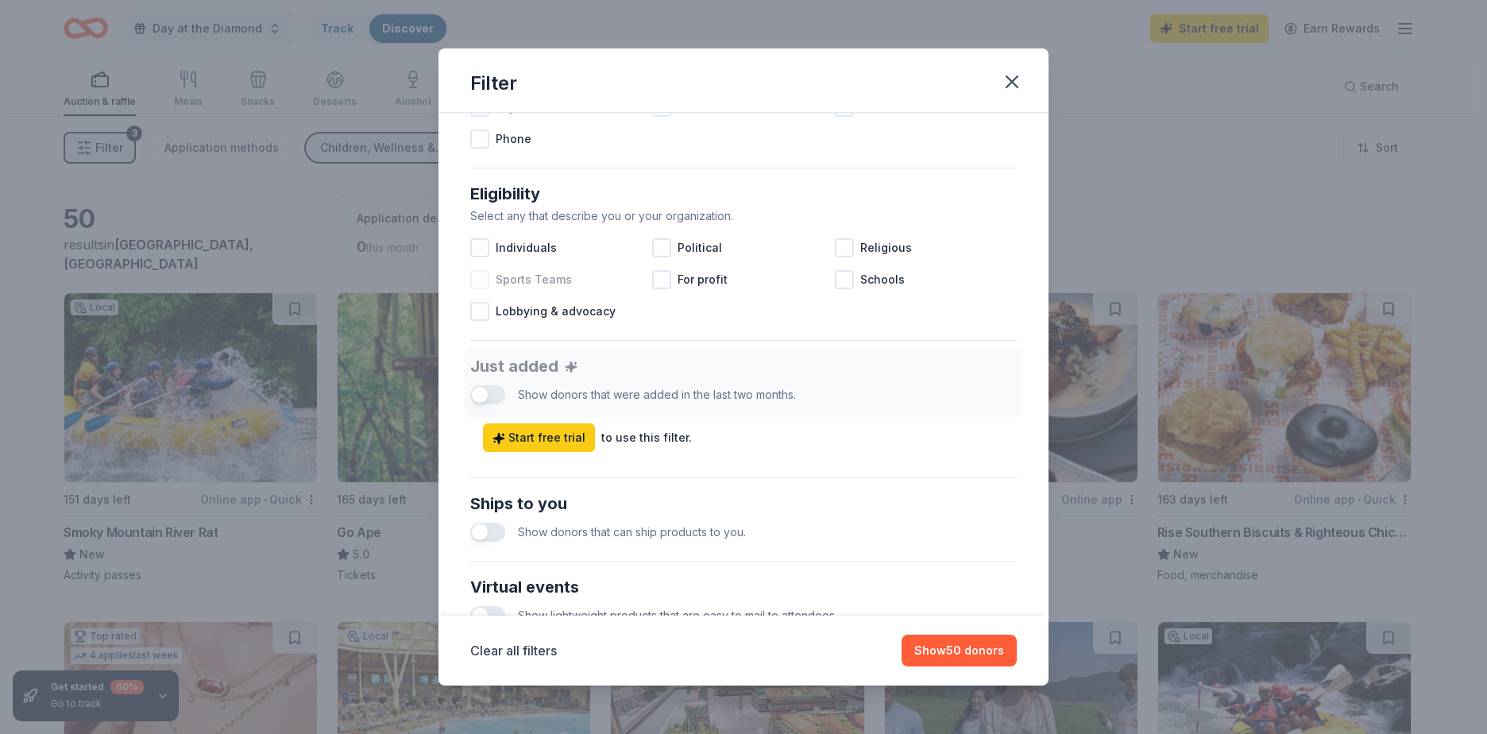
click at [471, 281] on div at bounding box center [479, 279] width 19 height 19
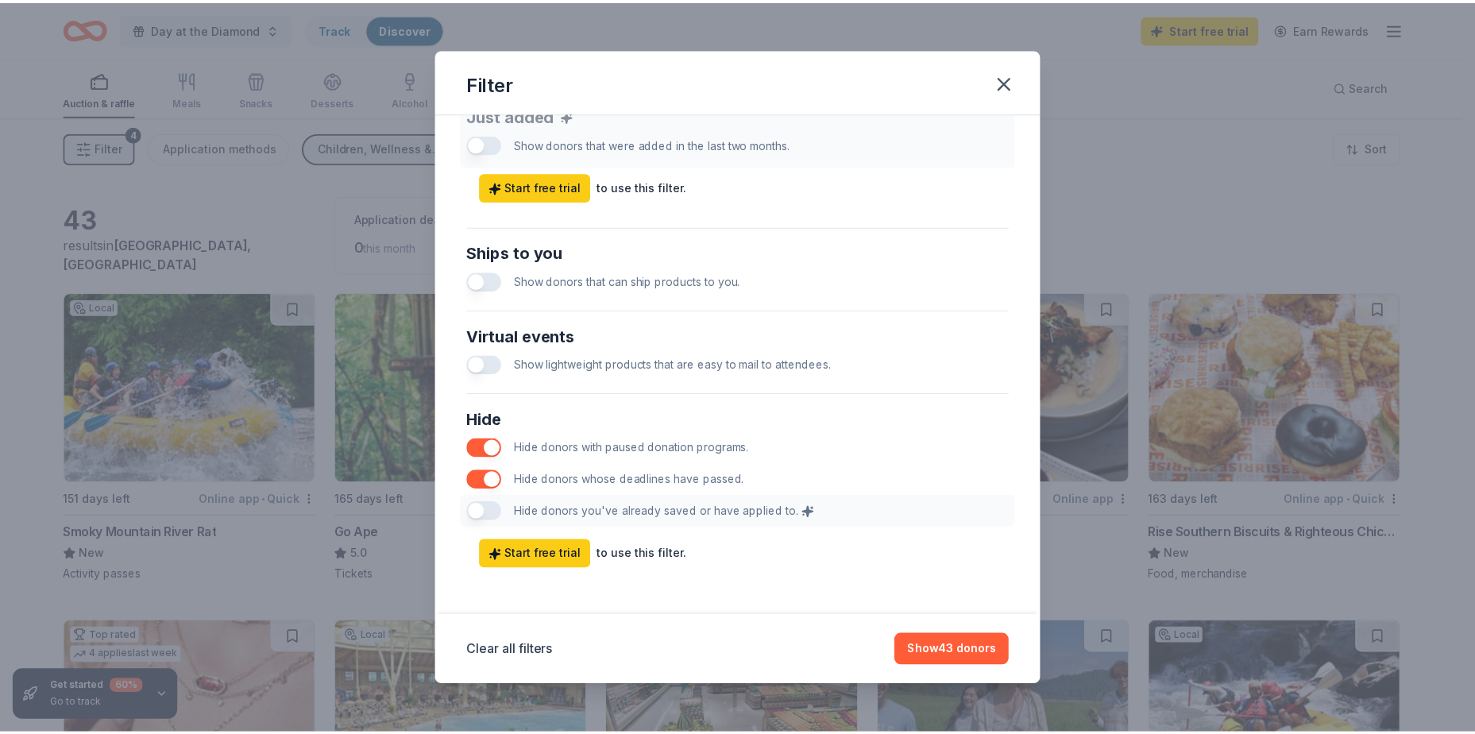
scroll to position [651, 0]
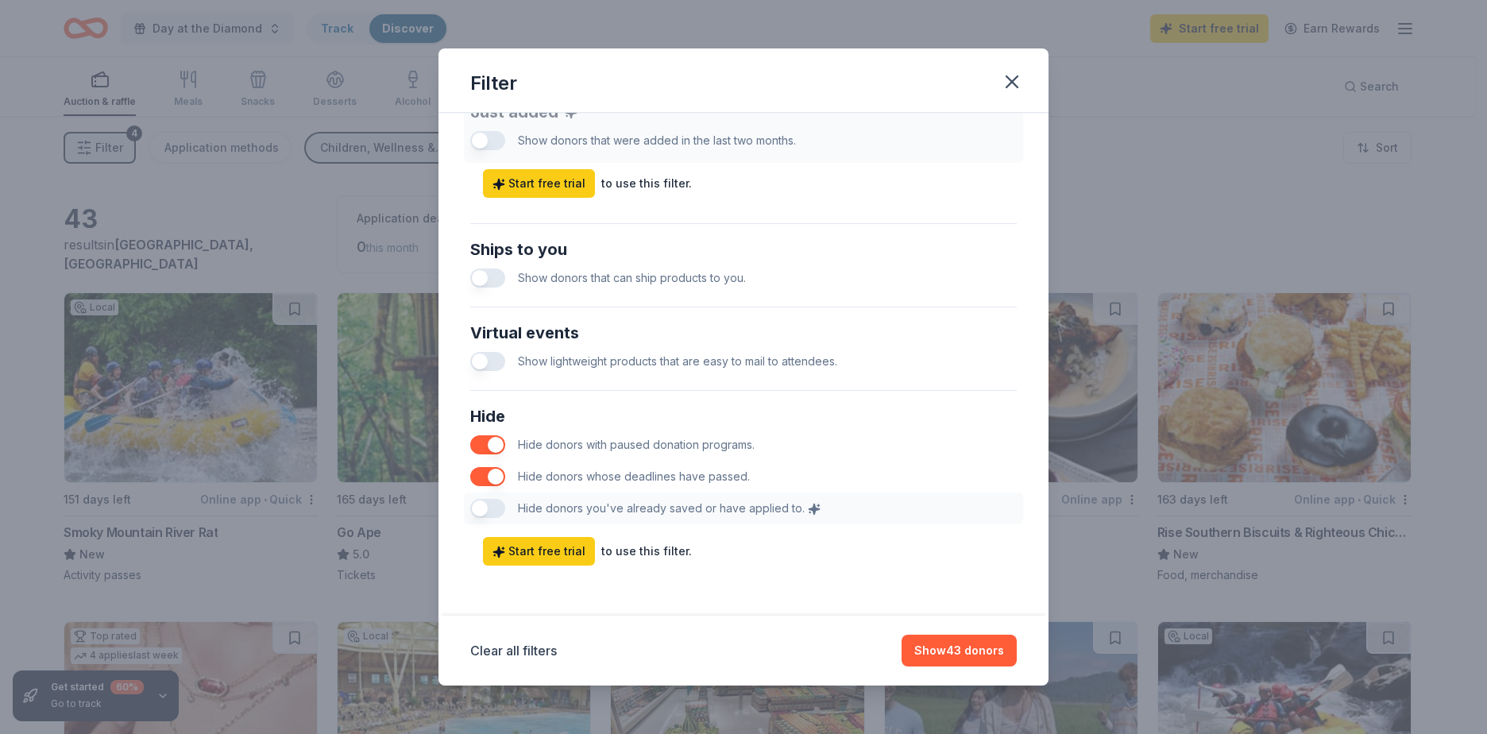
click at [492, 284] on button "button" at bounding box center [487, 277] width 35 height 19
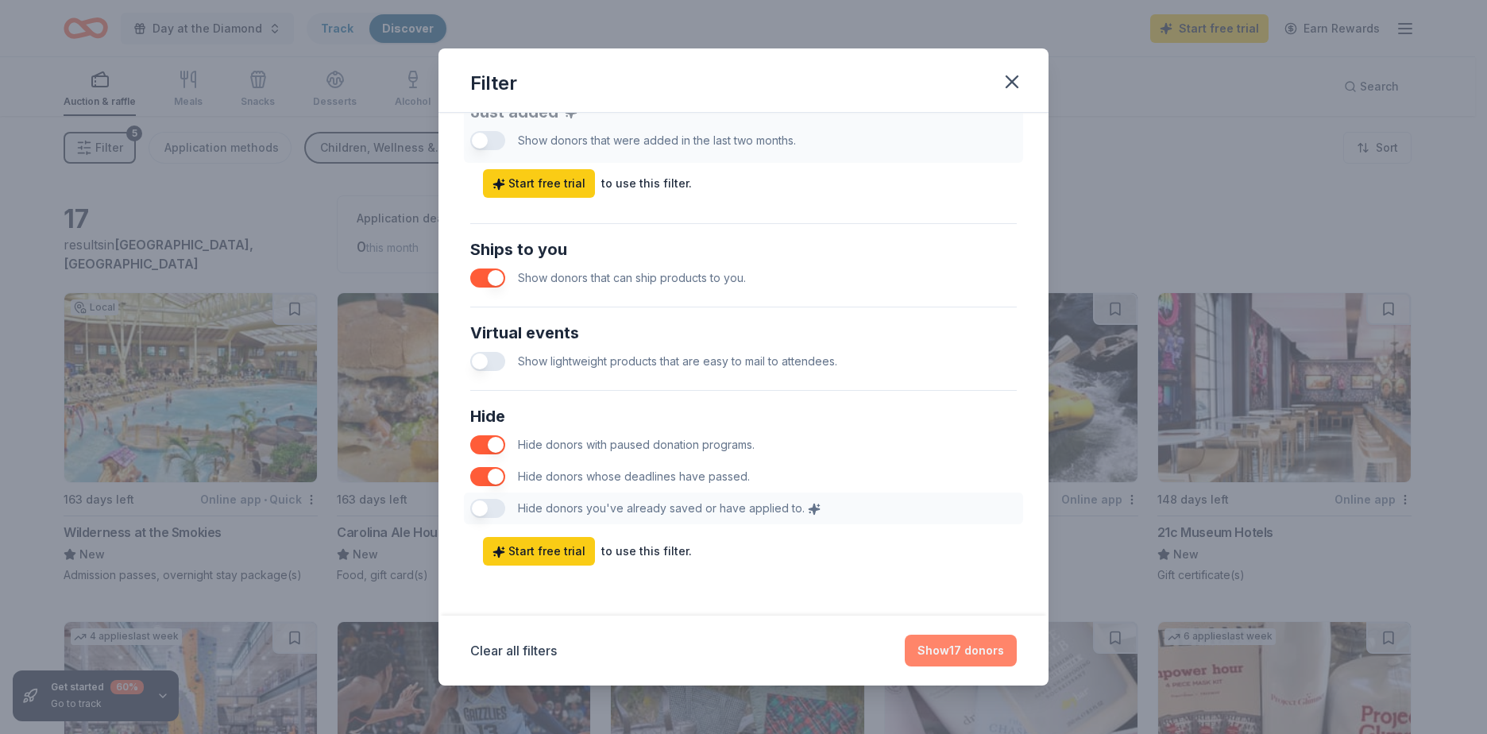
click at [976, 659] on button "Show 17 donors" at bounding box center [961, 651] width 112 height 32
